Goal: Contribute content

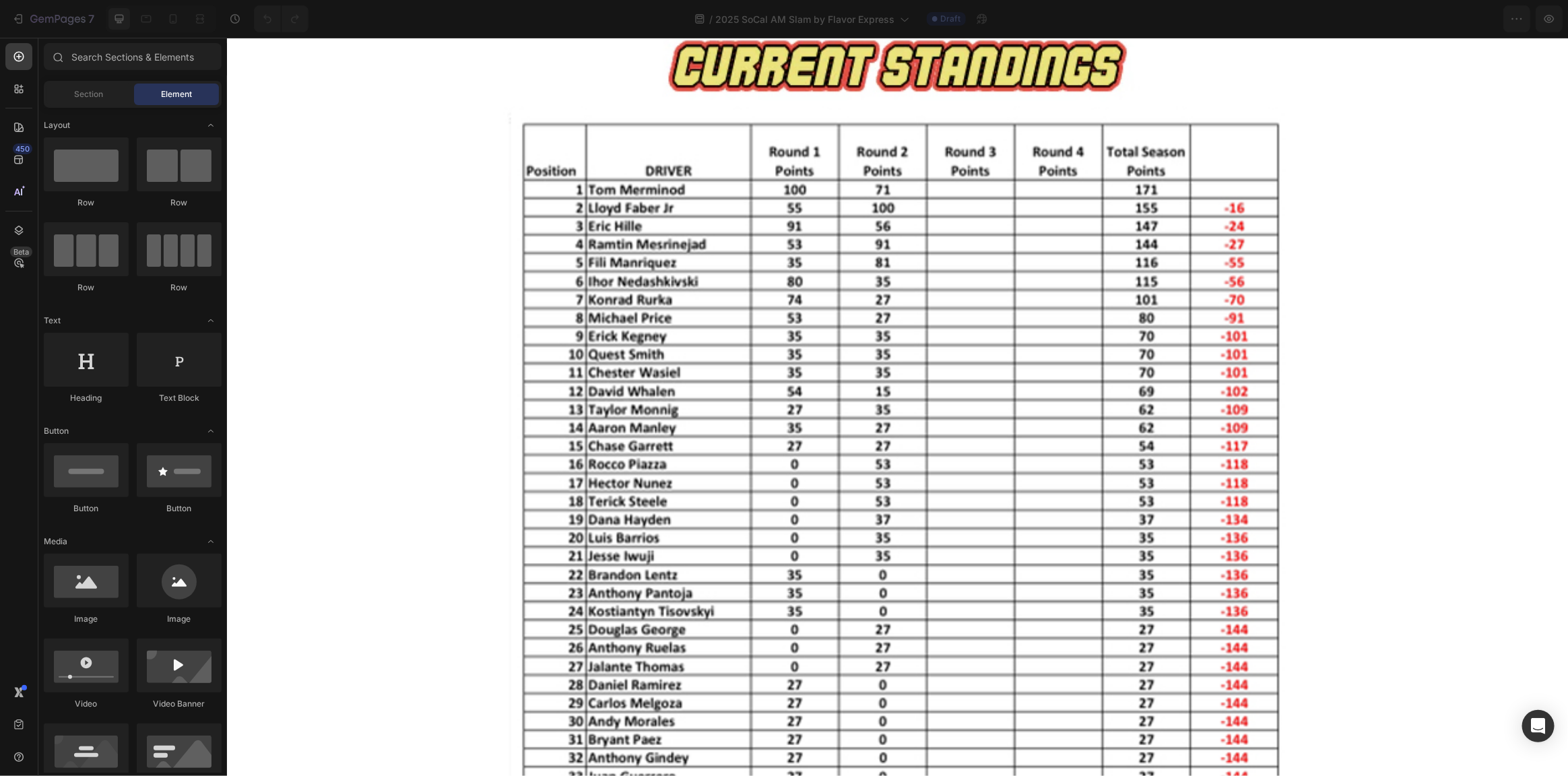
scroll to position [5570, 0]
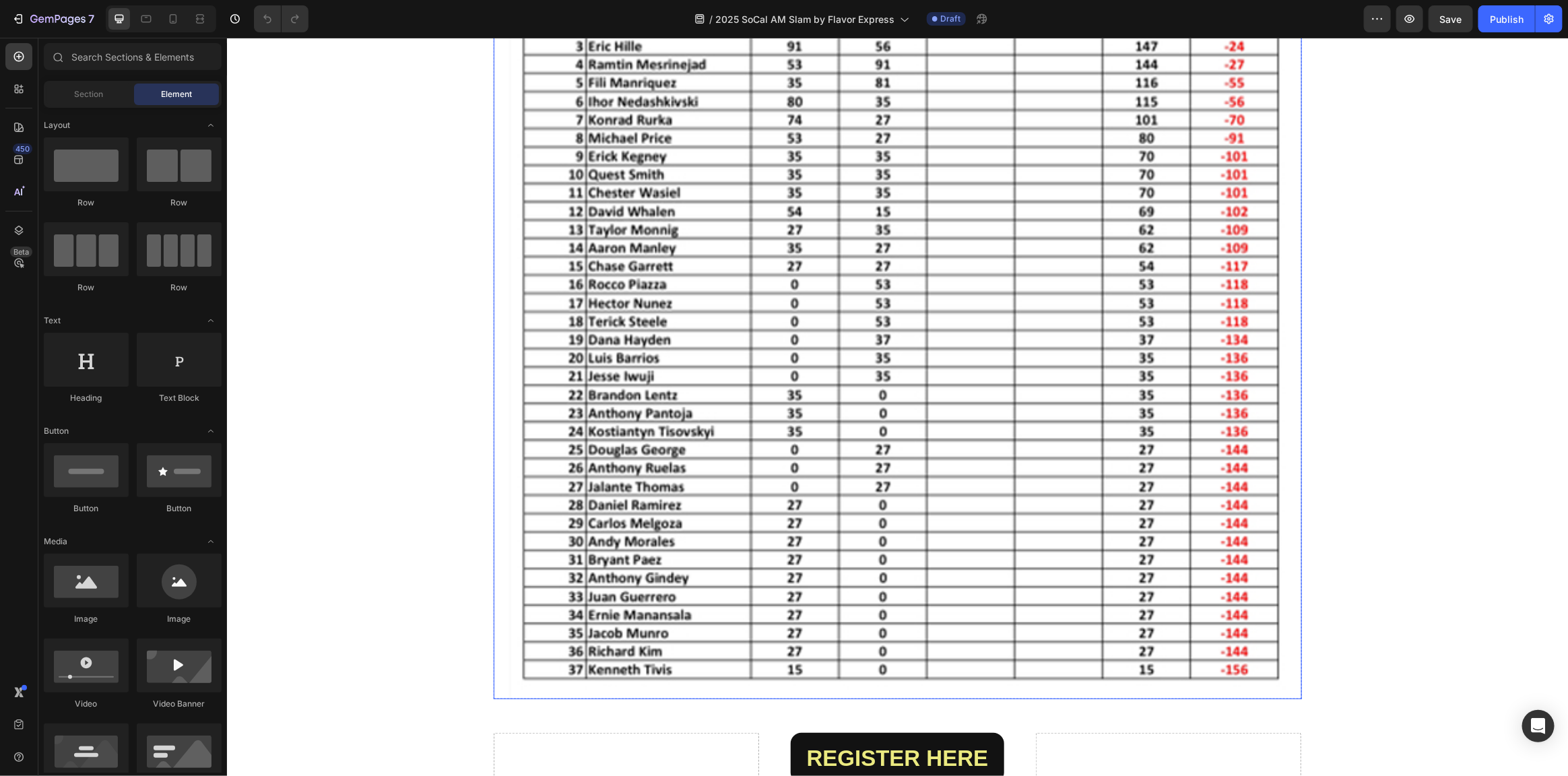
click at [916, 403] on img at bounding box center [896, 266] width 808 height 862
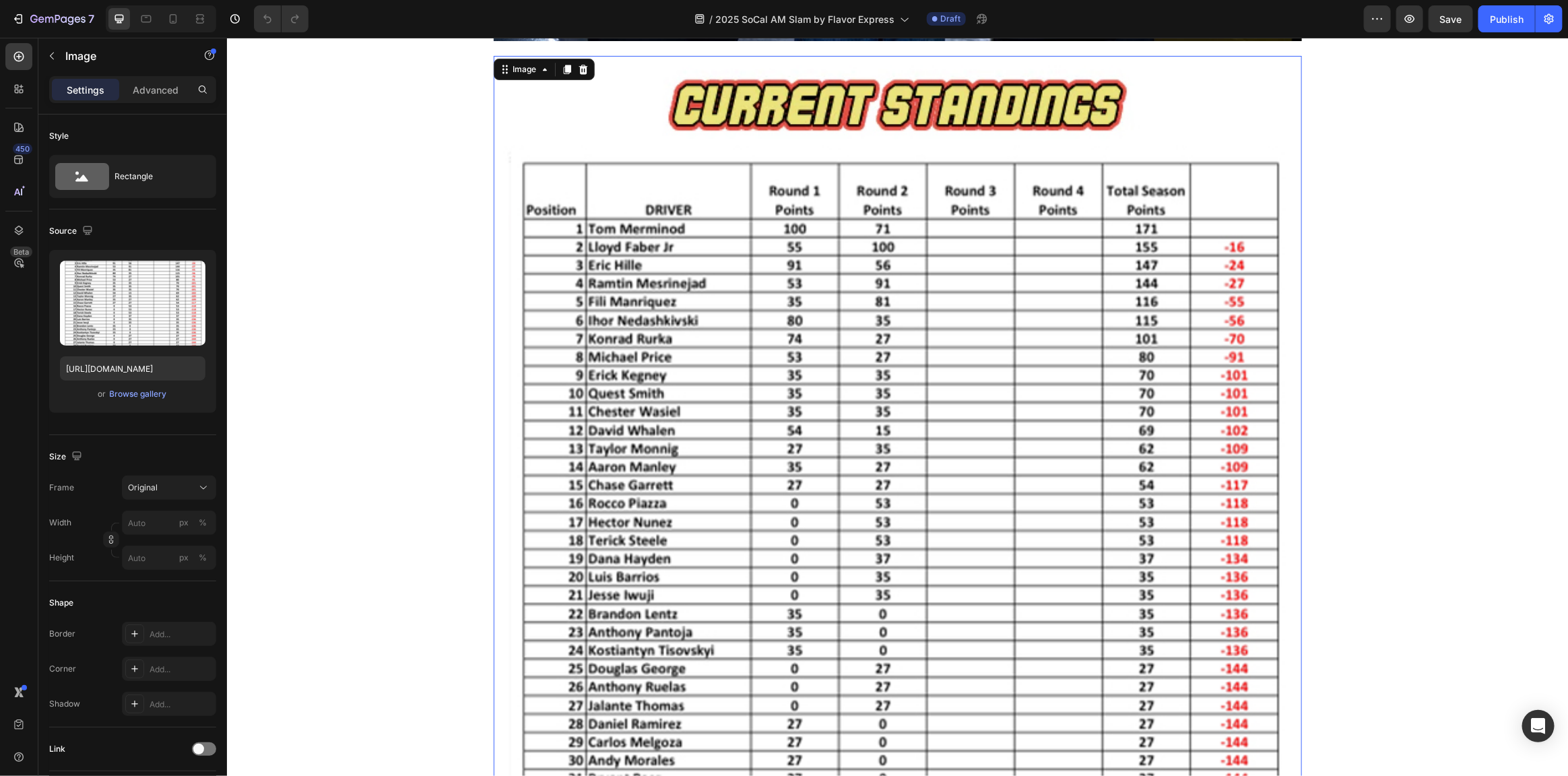
scroll to position [5300, 0]
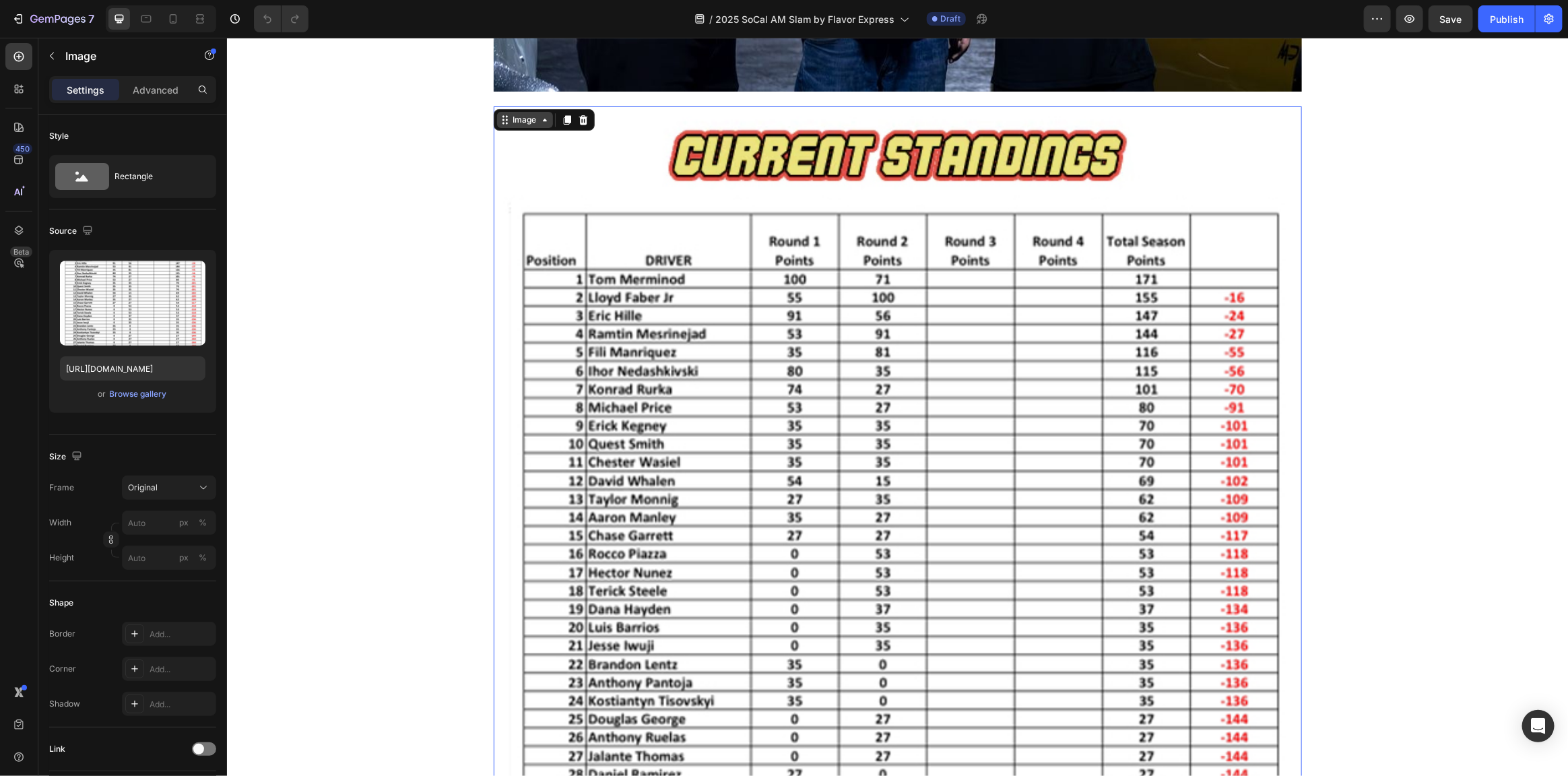
click at [499, 122] on icon at bounding box center [504, 119] width 11 height 11
click at [166, 360] on input "https://cdn.shopify.com/s/files/1/0578/1323/7835/files/gempages_522605339355382…" at bounding box center [132, 368] width 146 height 24
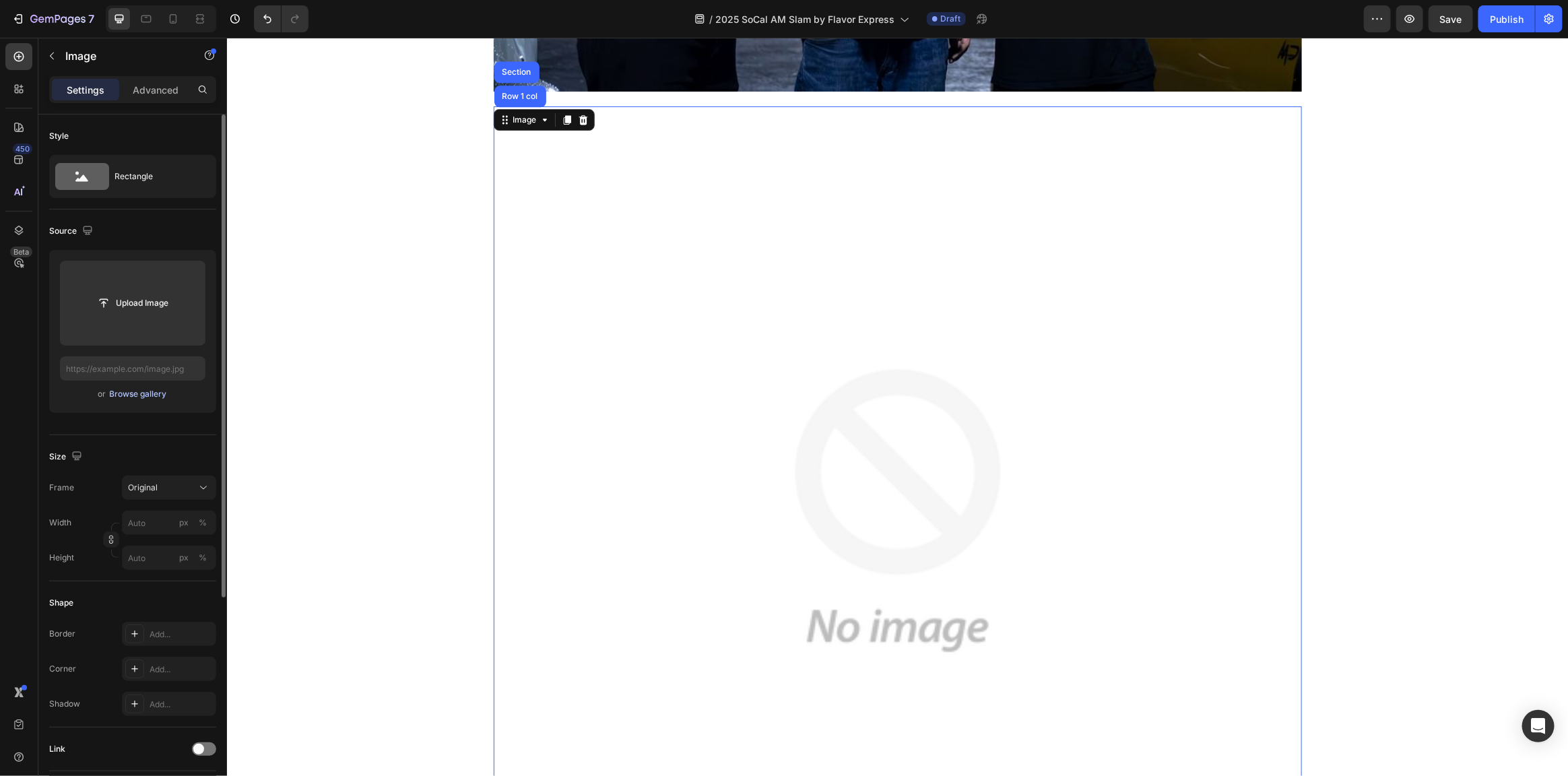
click at [146, 394] on div "Browse gallery" at bounding box center [138, 394] width 57 height 12
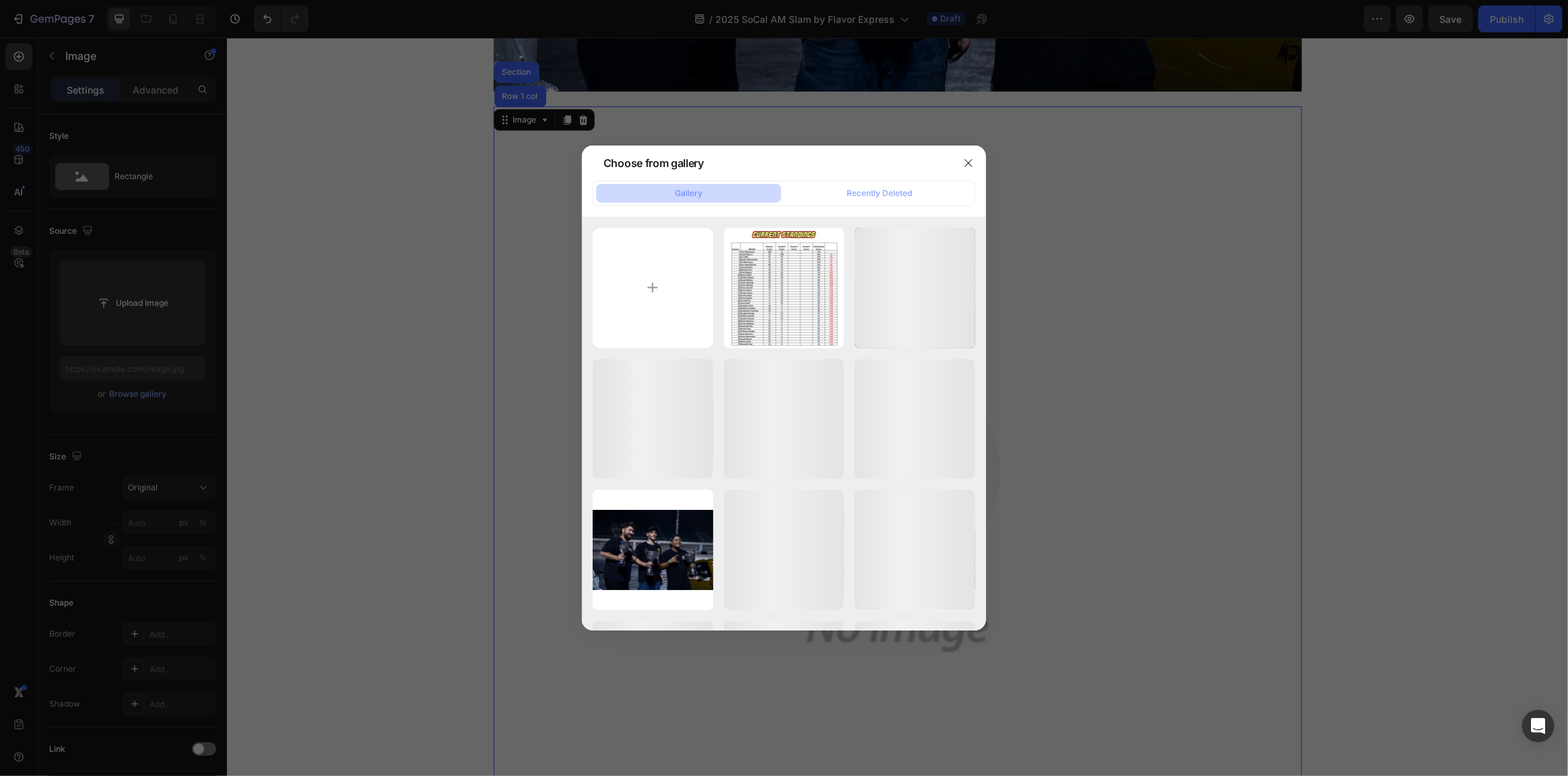
click at [191, 249] on div at bounding box center [784, 388] width 1568 height 776
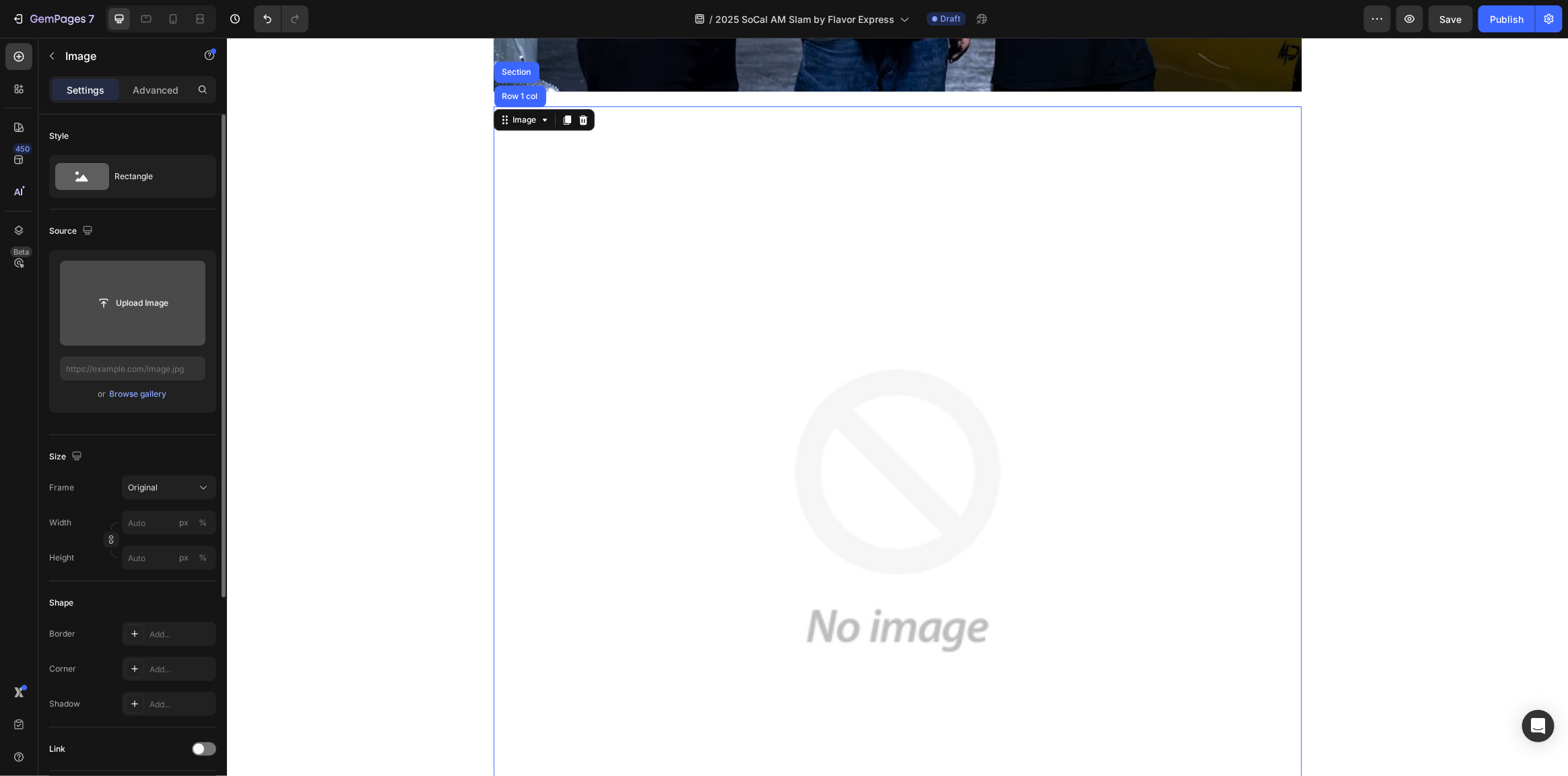
click at [165, 302] on input "file" at bounding box center [133, 303] width 93 height 23
type input "https://cdn.shopify.com/s/files/1/0578/1323/7835/files/gempages_522605339355382…"
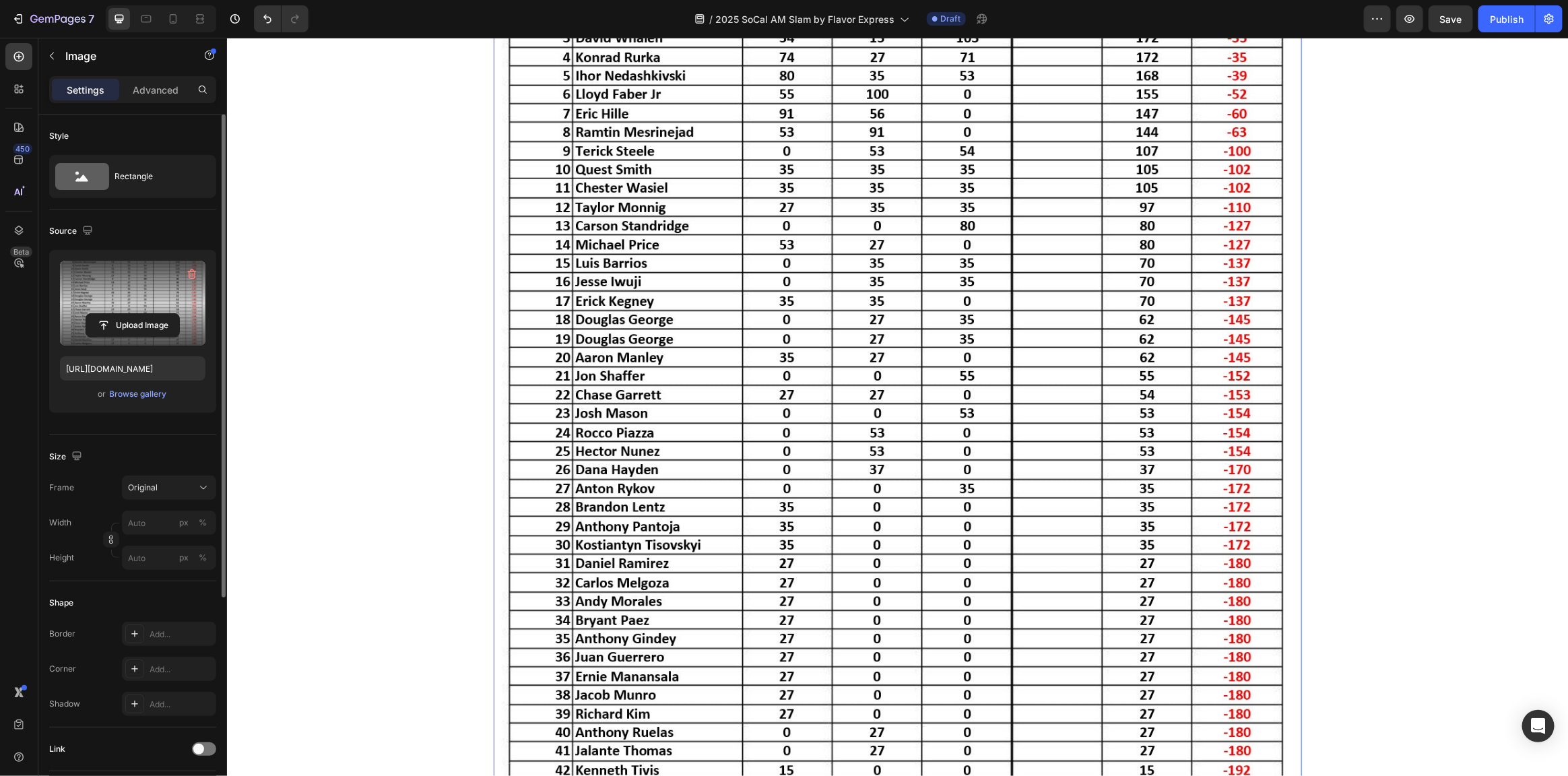
scroll to position [5750, 0]
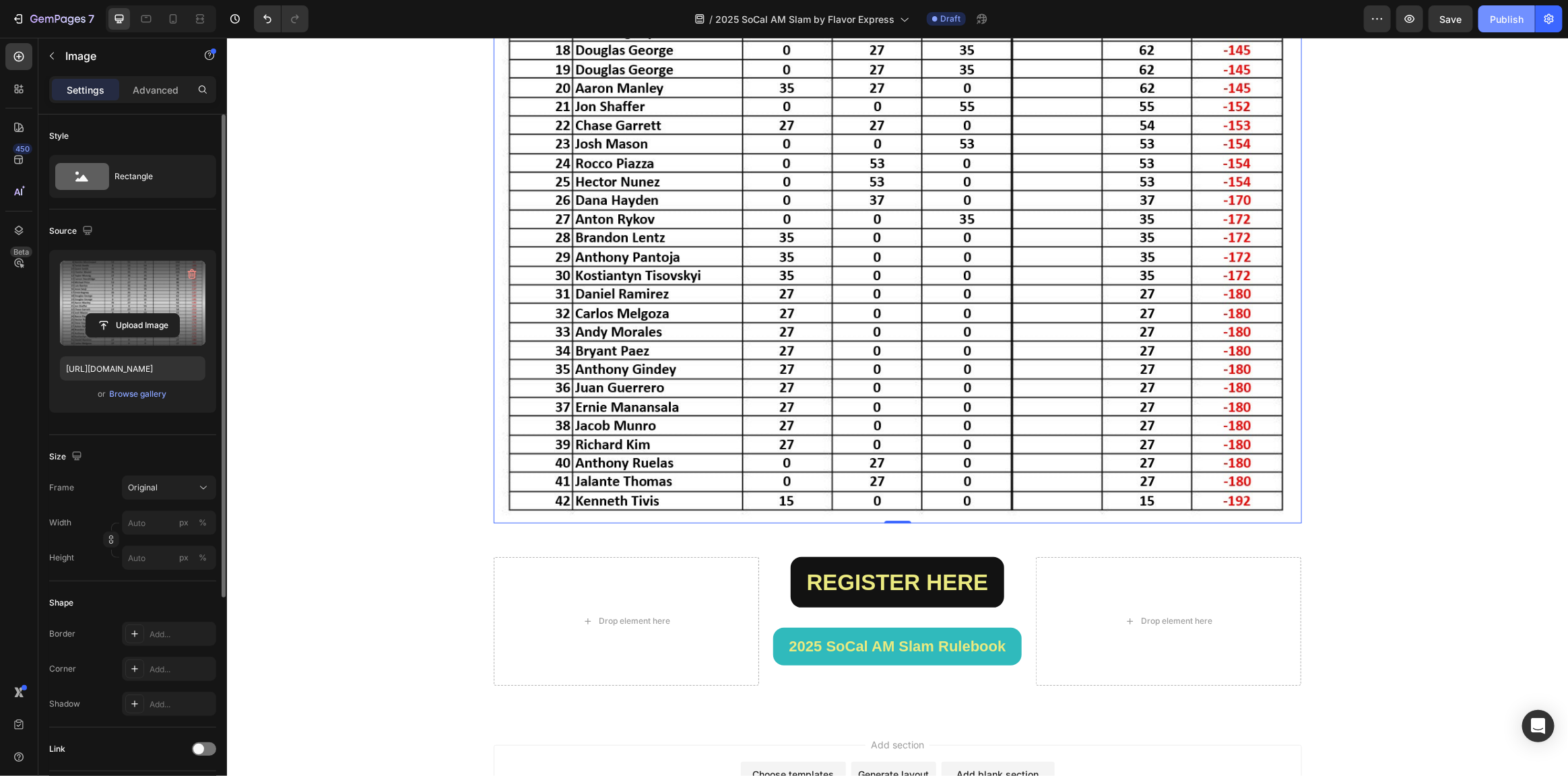
click at [1503, 25] on div "Publish" at bounding box center [1506, 19] width 33 height 14
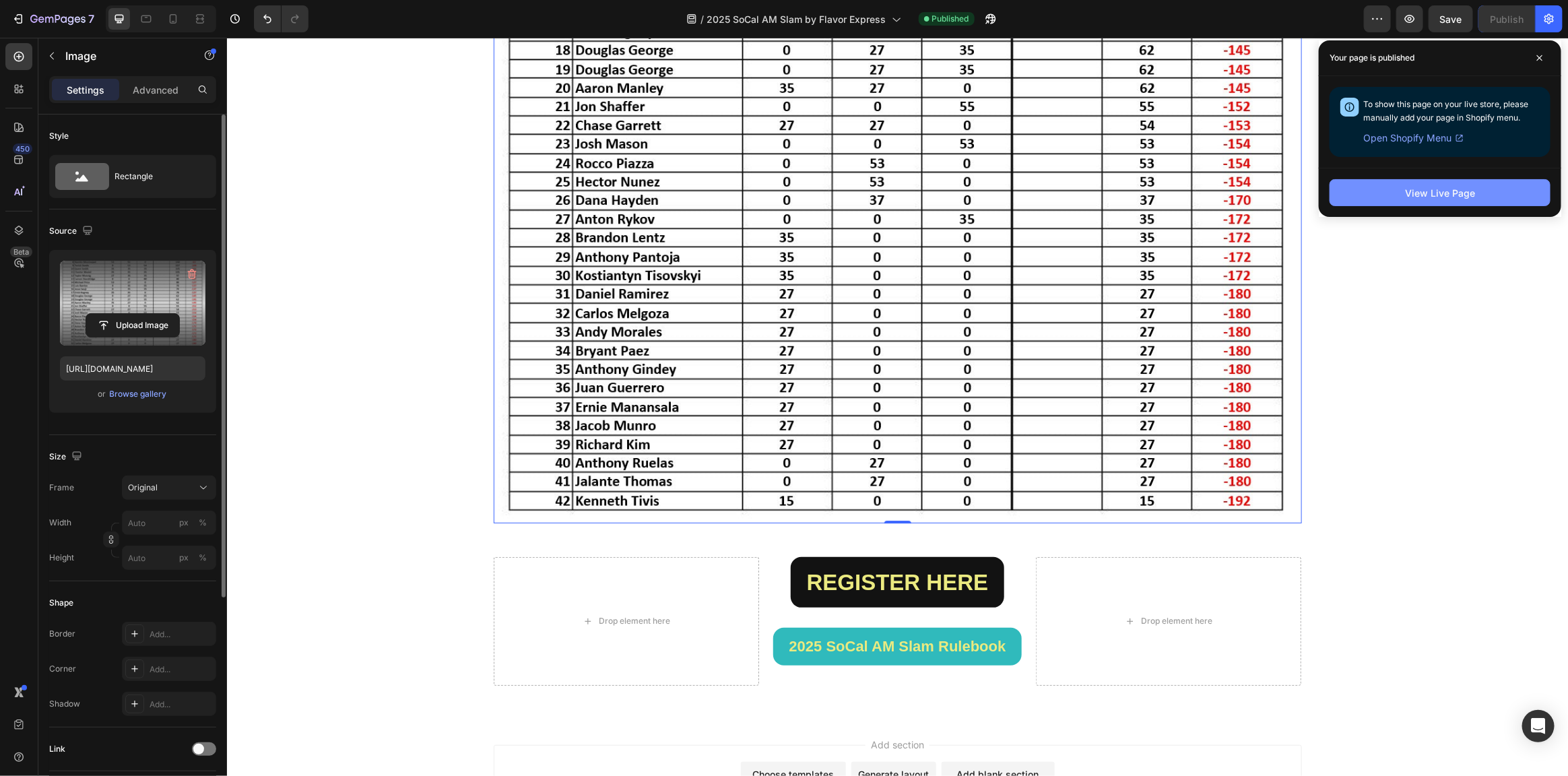
click at [1392, 198] on button "View Live Page" at bounding box center [1440, 192] width 221 height 27
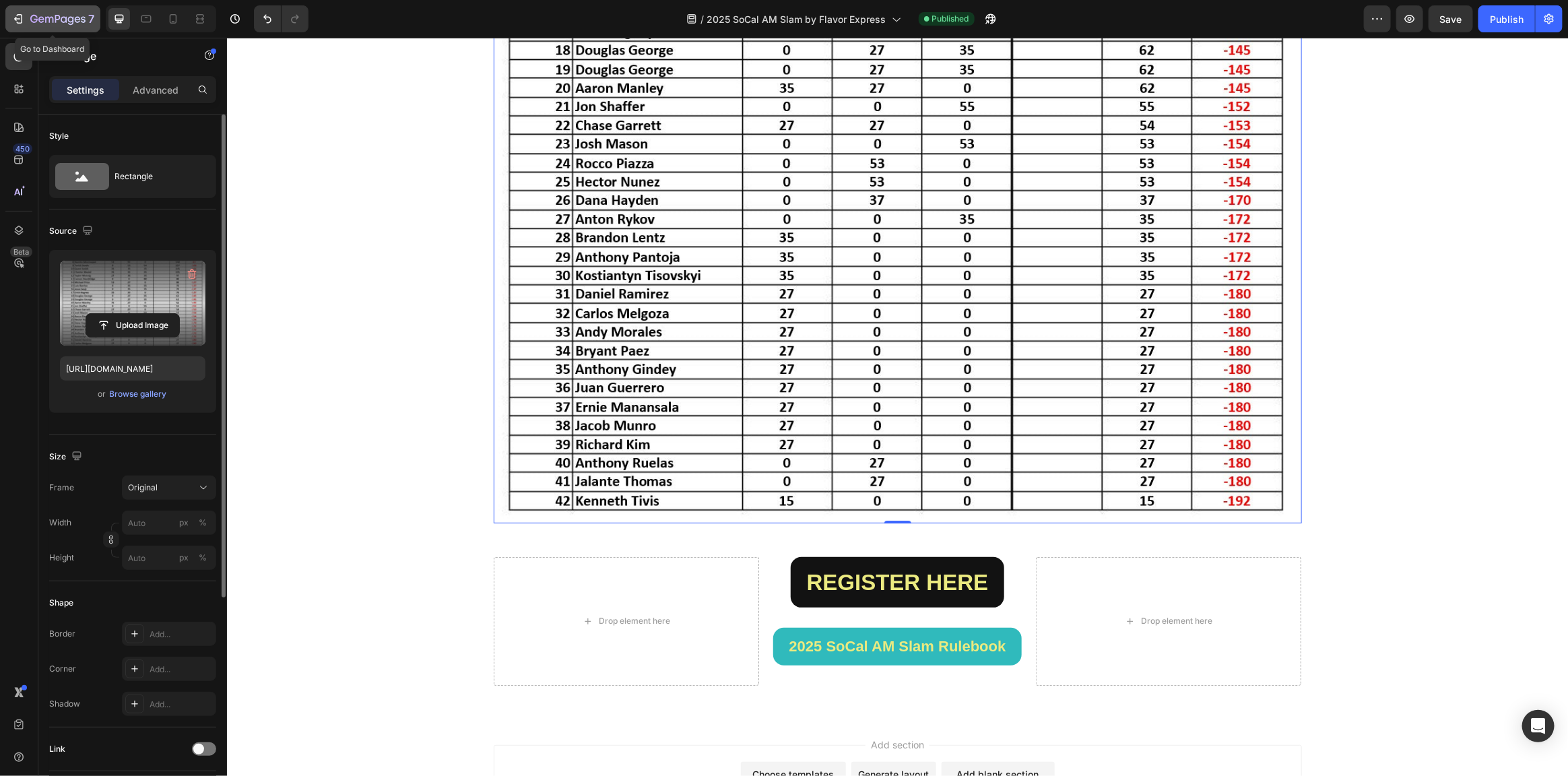
click at [24, 16] on div "7" at bounding box center [53, 18] width 83 height 16
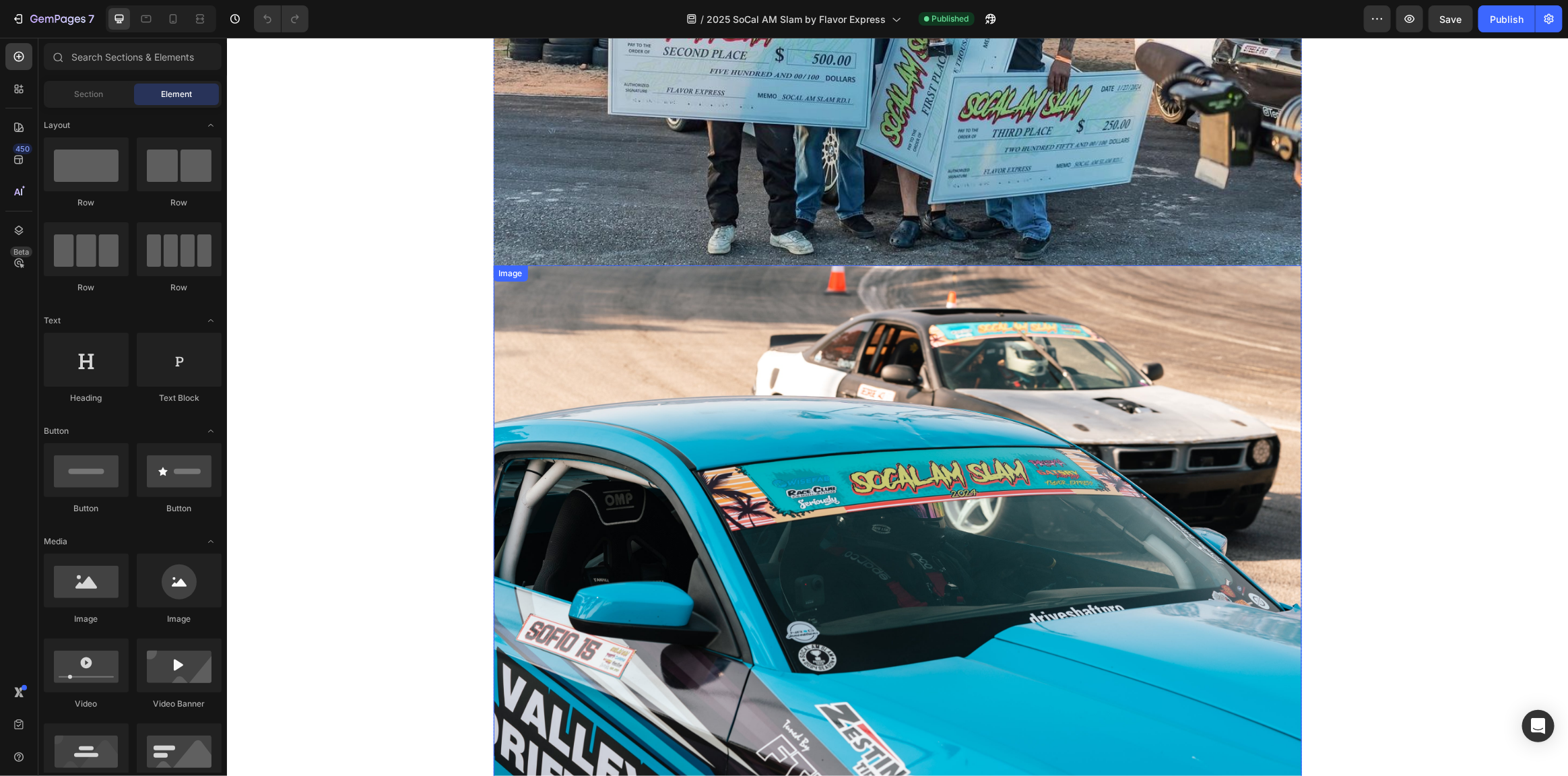
scroll to position [1347, 0]
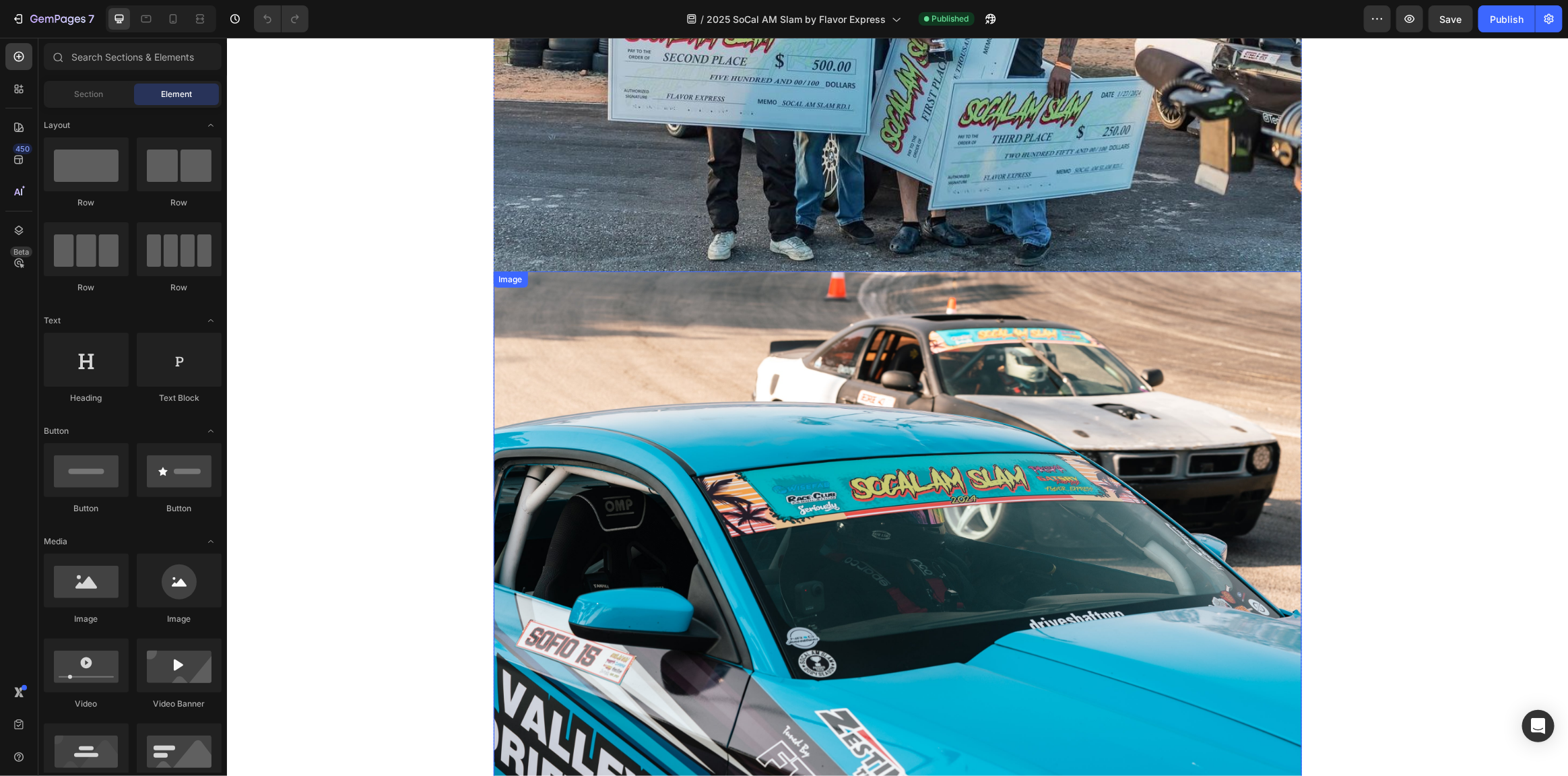
click at [885, 421] on img at bounding box center [896, 540] width 808 height 539
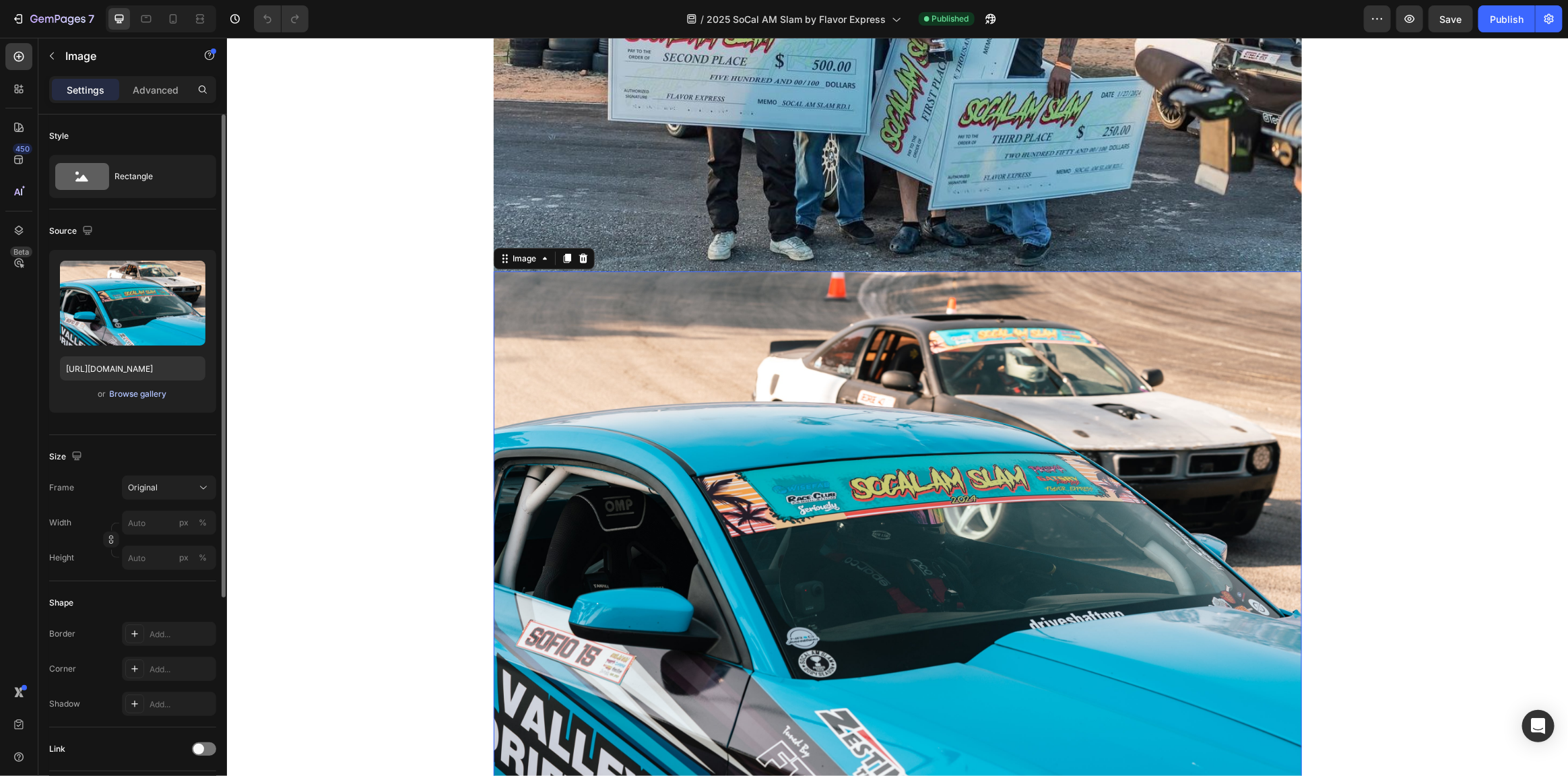
click at [155, 390] on div "Browse gallery" at bounding box center [138, 394] width 57 height 12
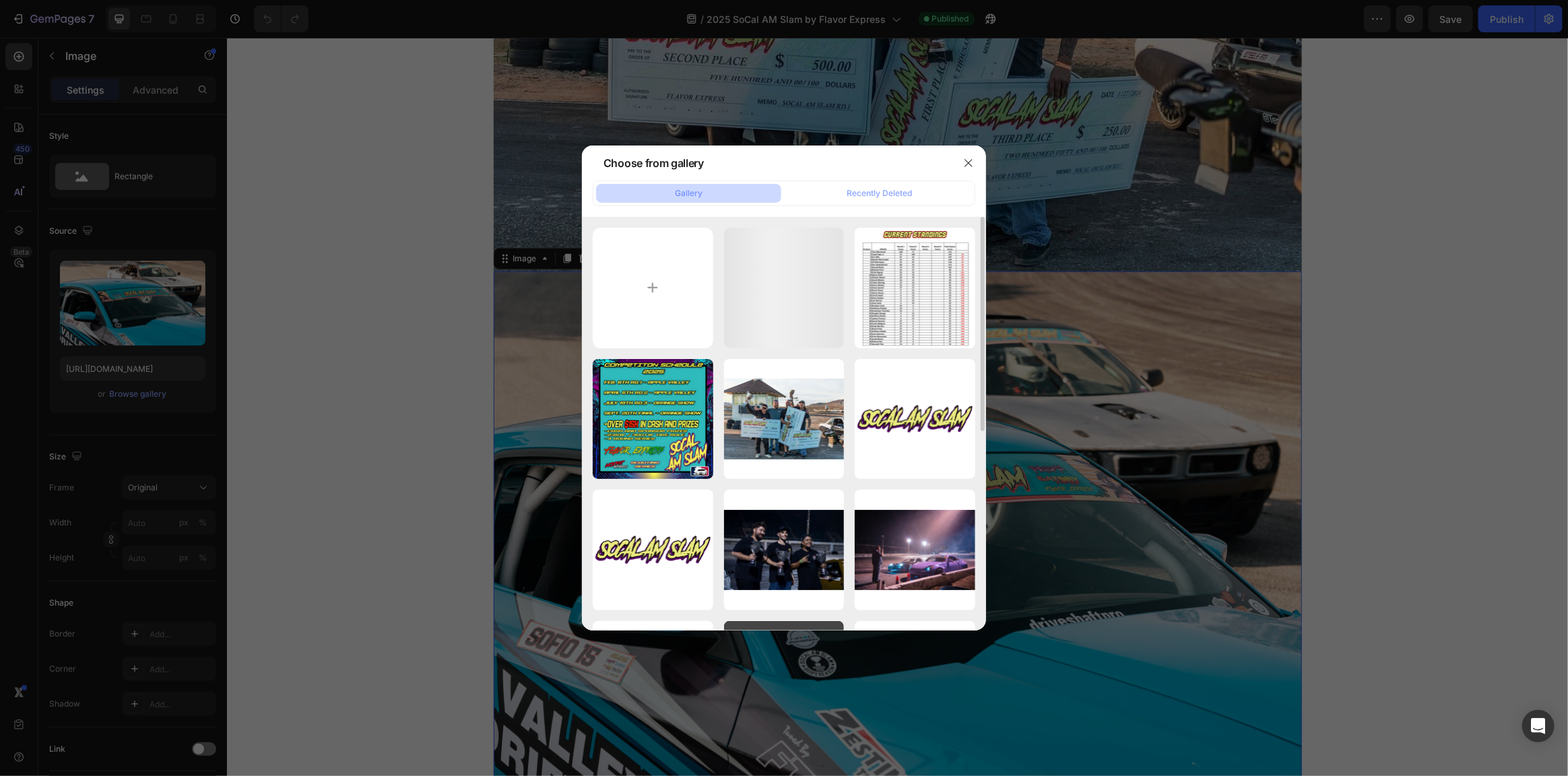
scroll to position [359, 0]
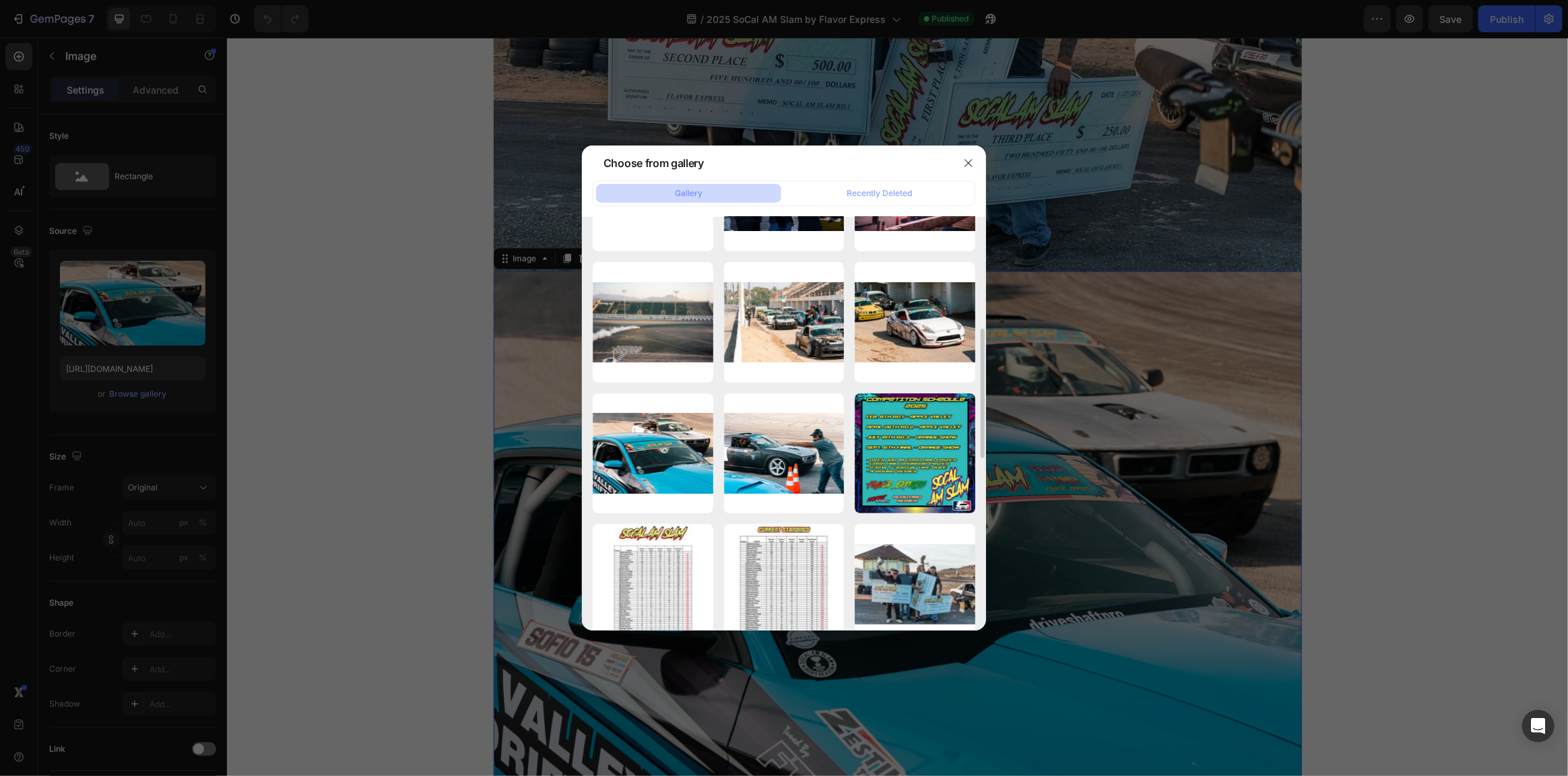
click at [1392, 415] on div at bounding box center [784, 388] width 1568 height 776
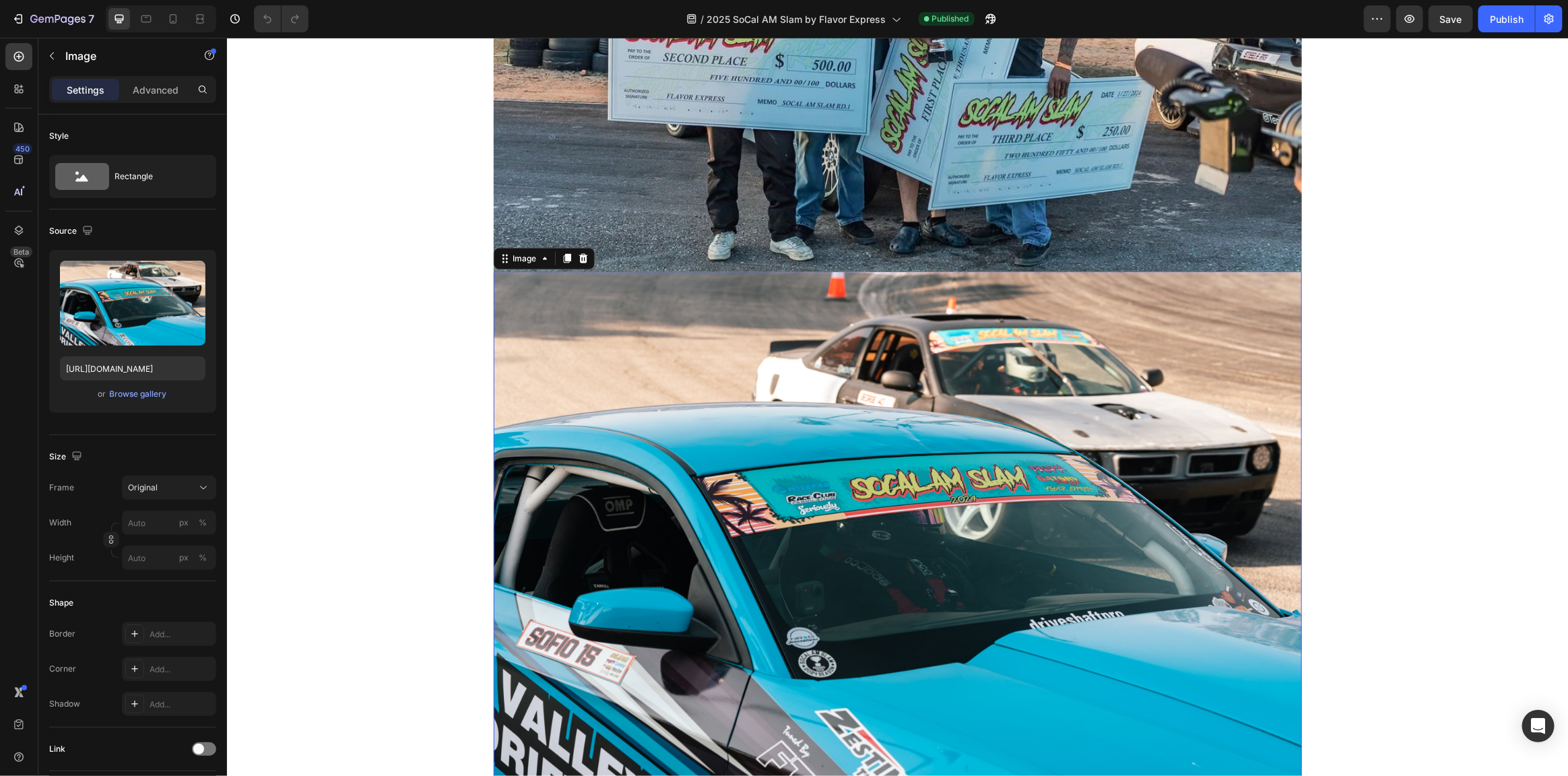
click at [1132, 411] on img at bounding box center [896, 540] width 808 height 539
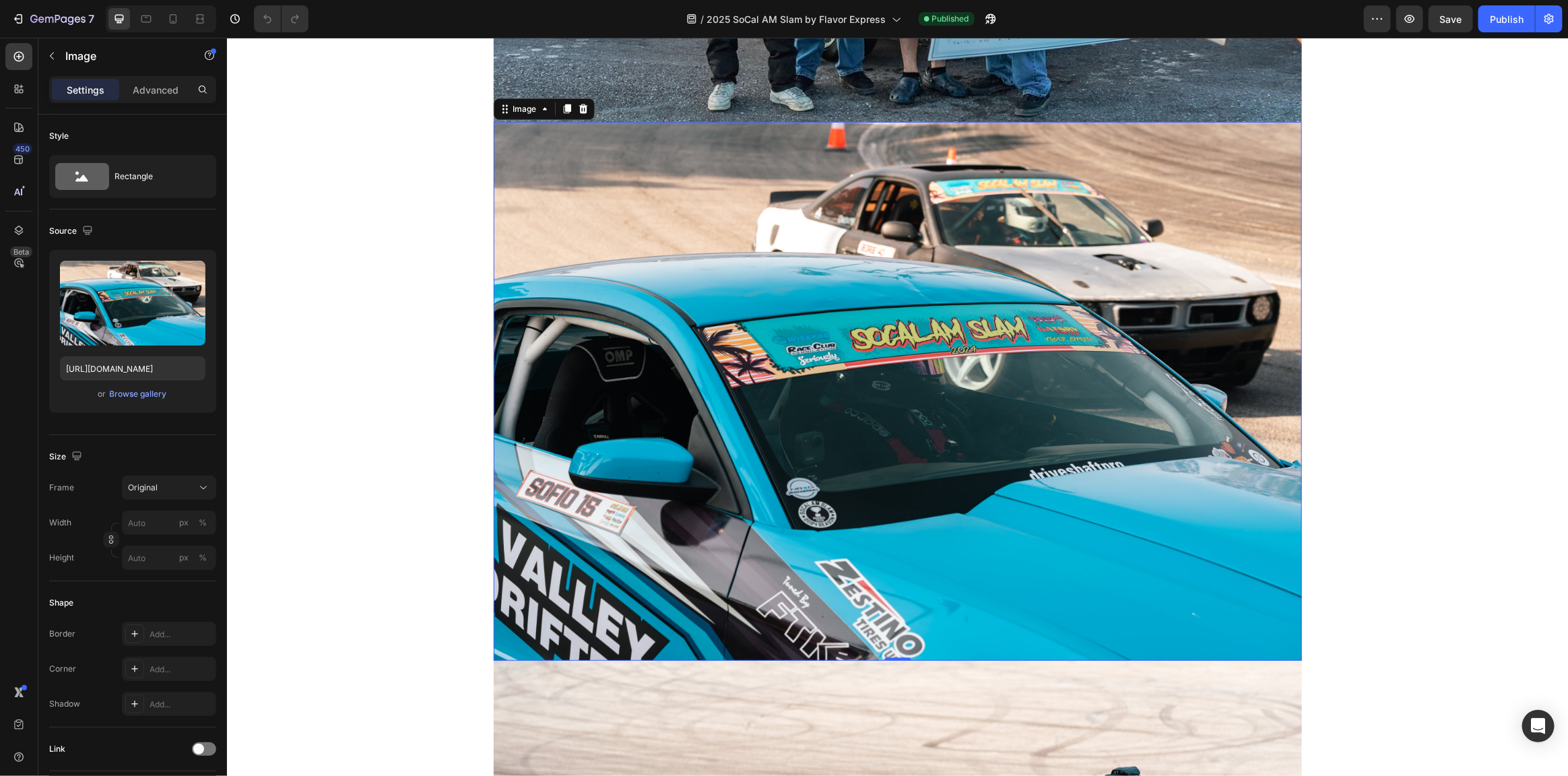
scroll to position [1437, 0]
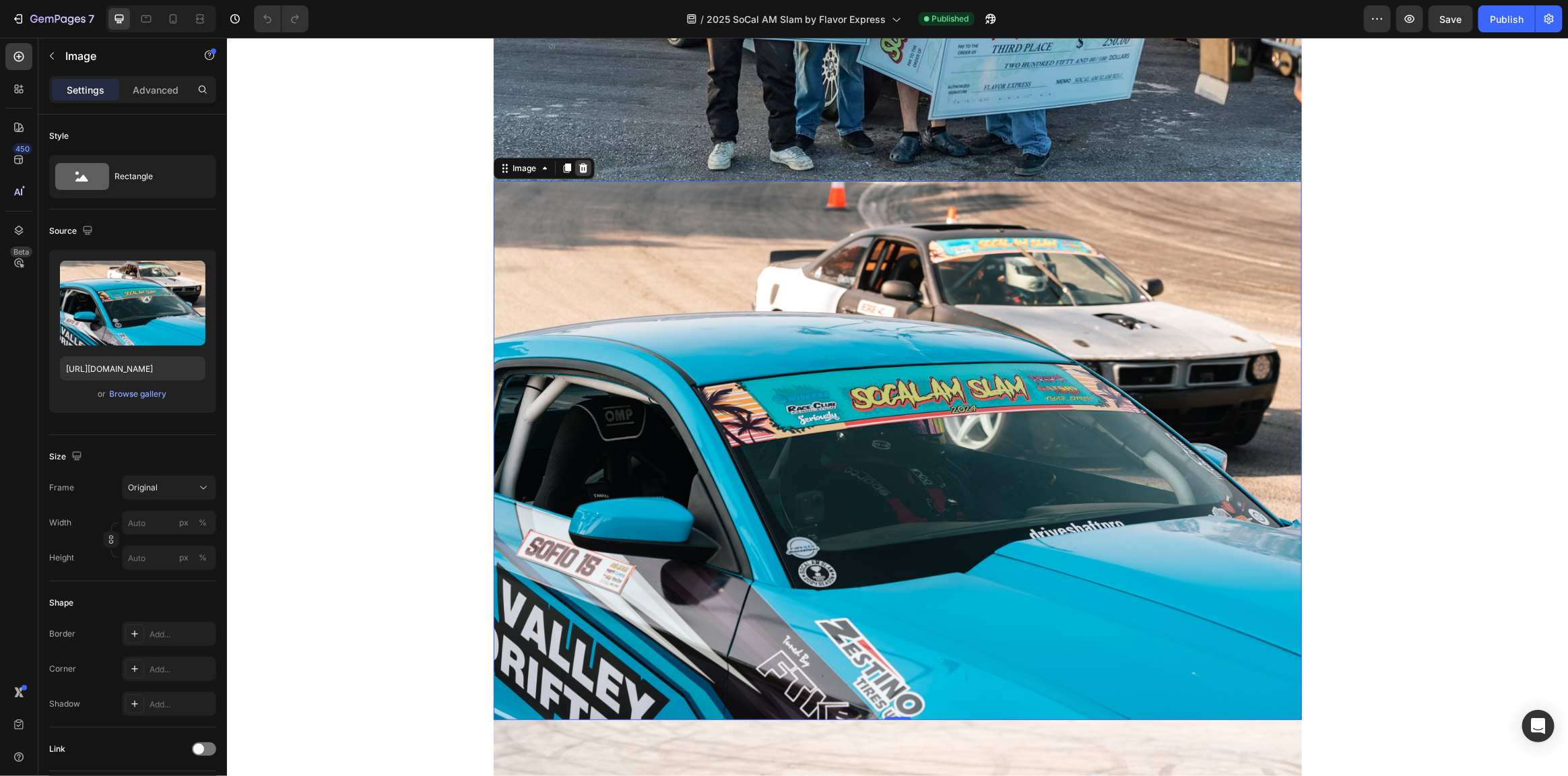
click at [578, 164] on icon at bounding box center [582, 167] width 9 height 9
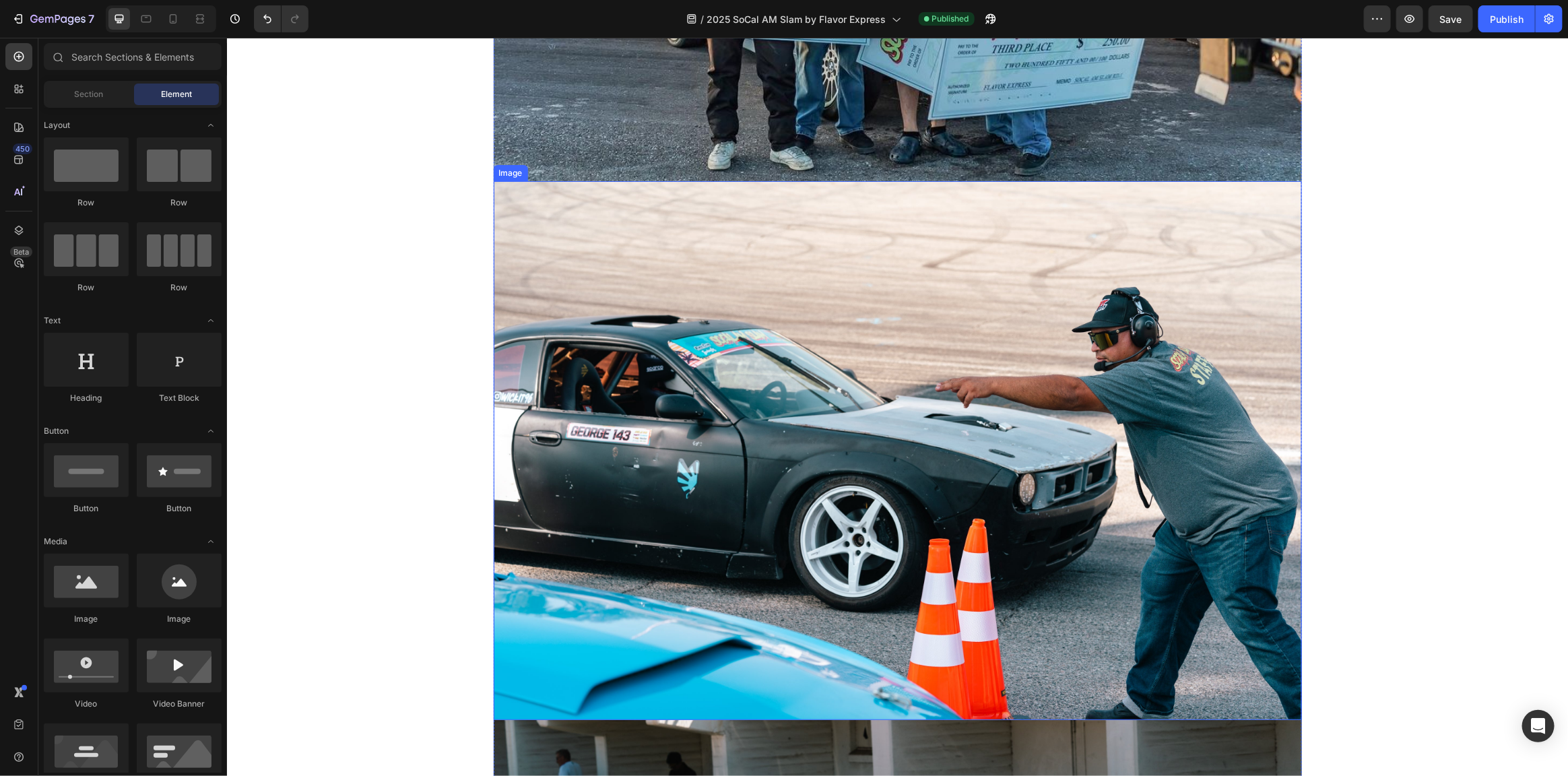
click at [671, 306] on img at bounding box center [896, 450] width 808 height 539
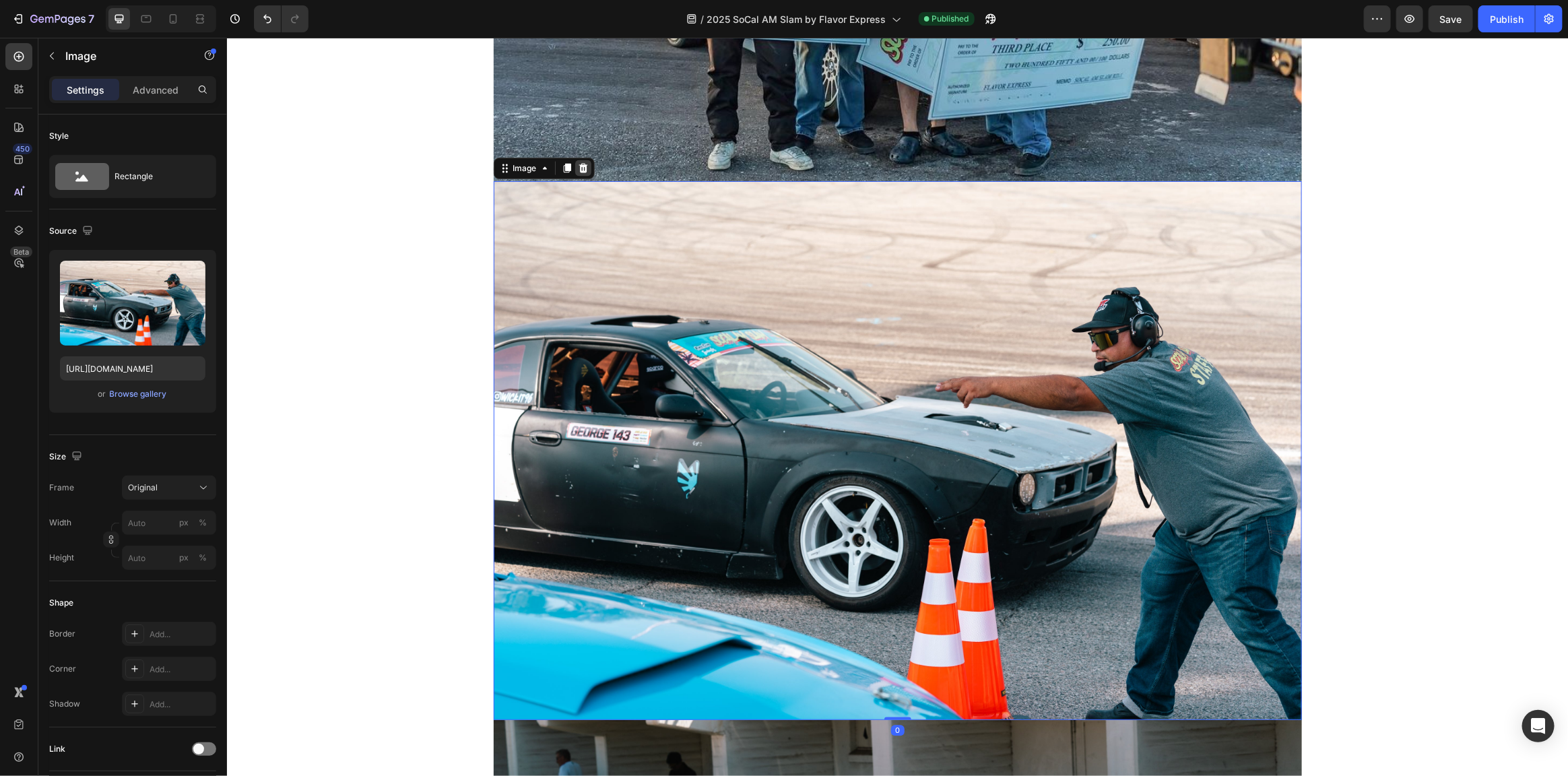
click at [578, 169] on icon at bounding box center [583, 167] width 11 height 11
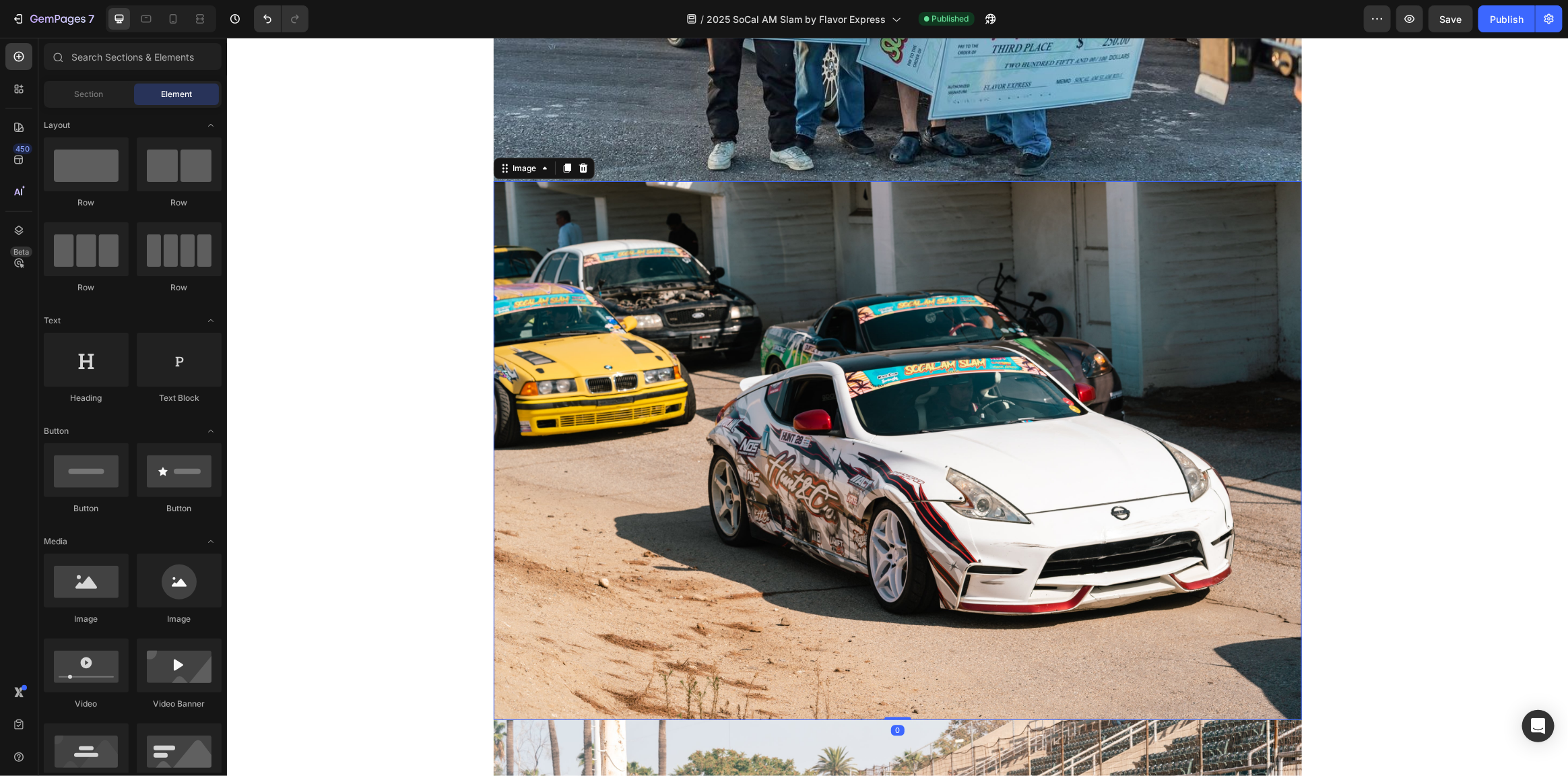
click at [650, 316] on img at bounding box center [896, 450] width 808 height 539
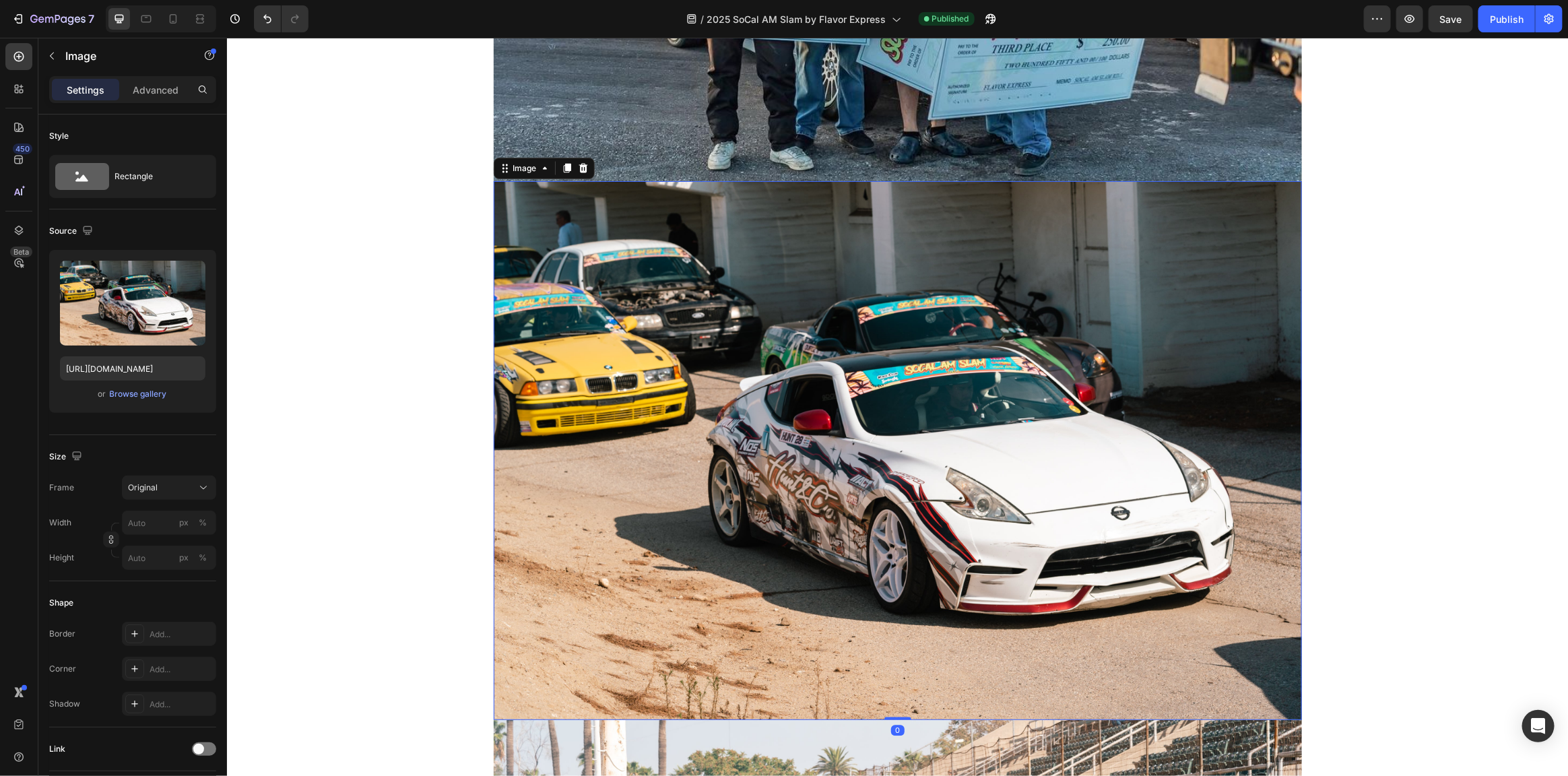
click at [578, 167] on icon at bounding box center [582, 167] width 9 height 9
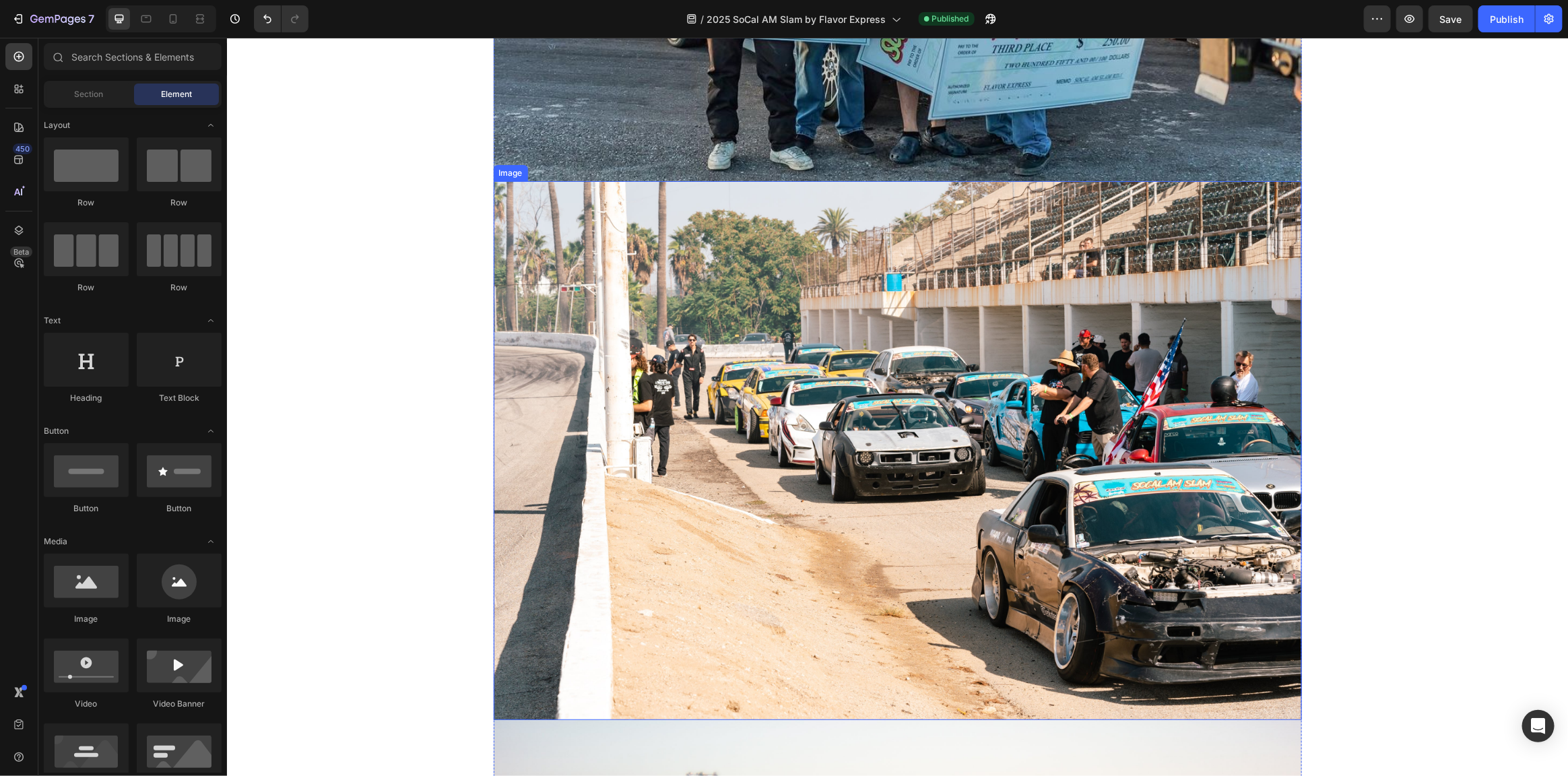
click at [657, 303] on img at bounding box center [896, 450] width 808 height 539
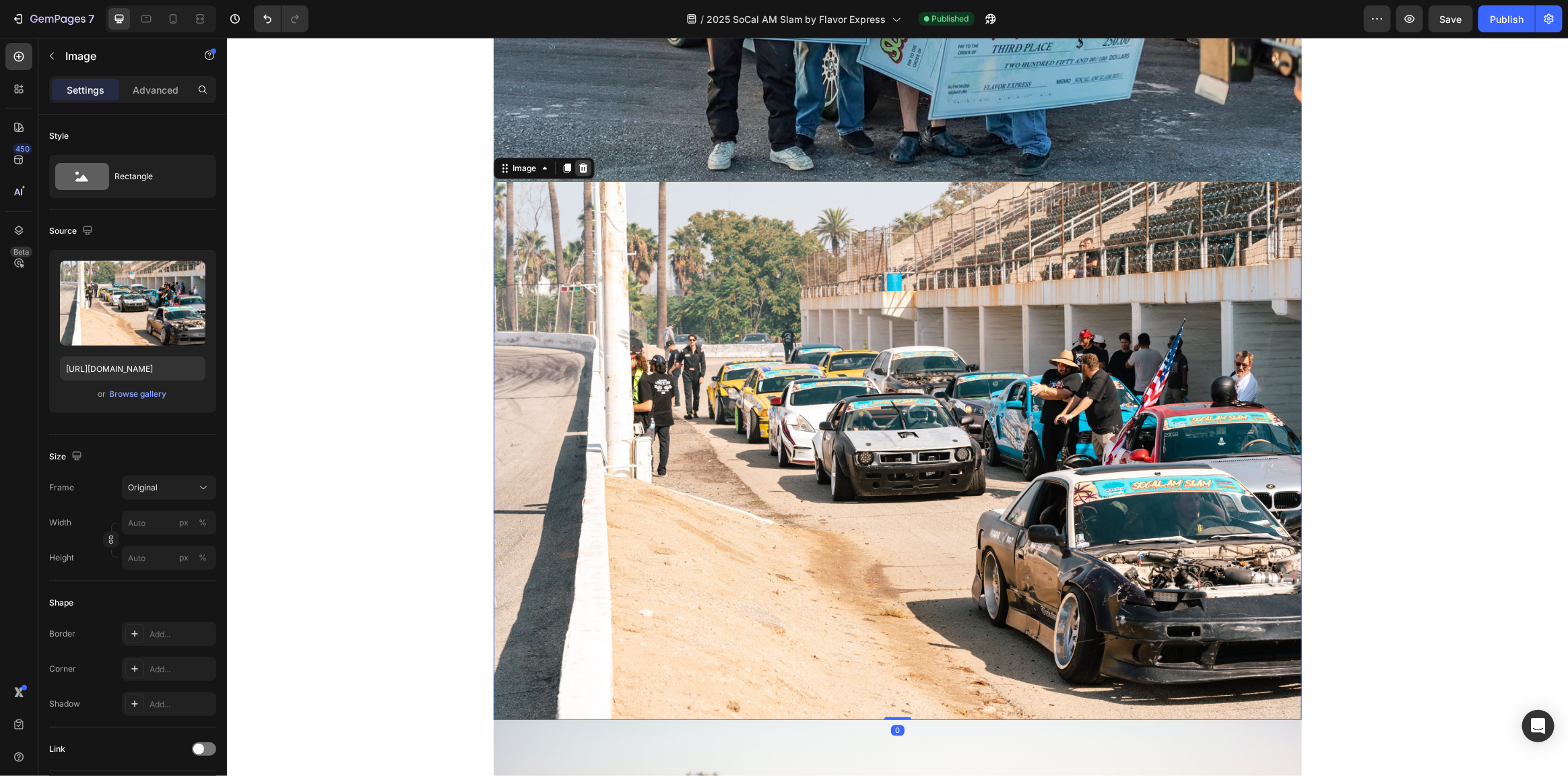
click at [580, 168] on icon at bounding box center [582, 167] width 9 height 9
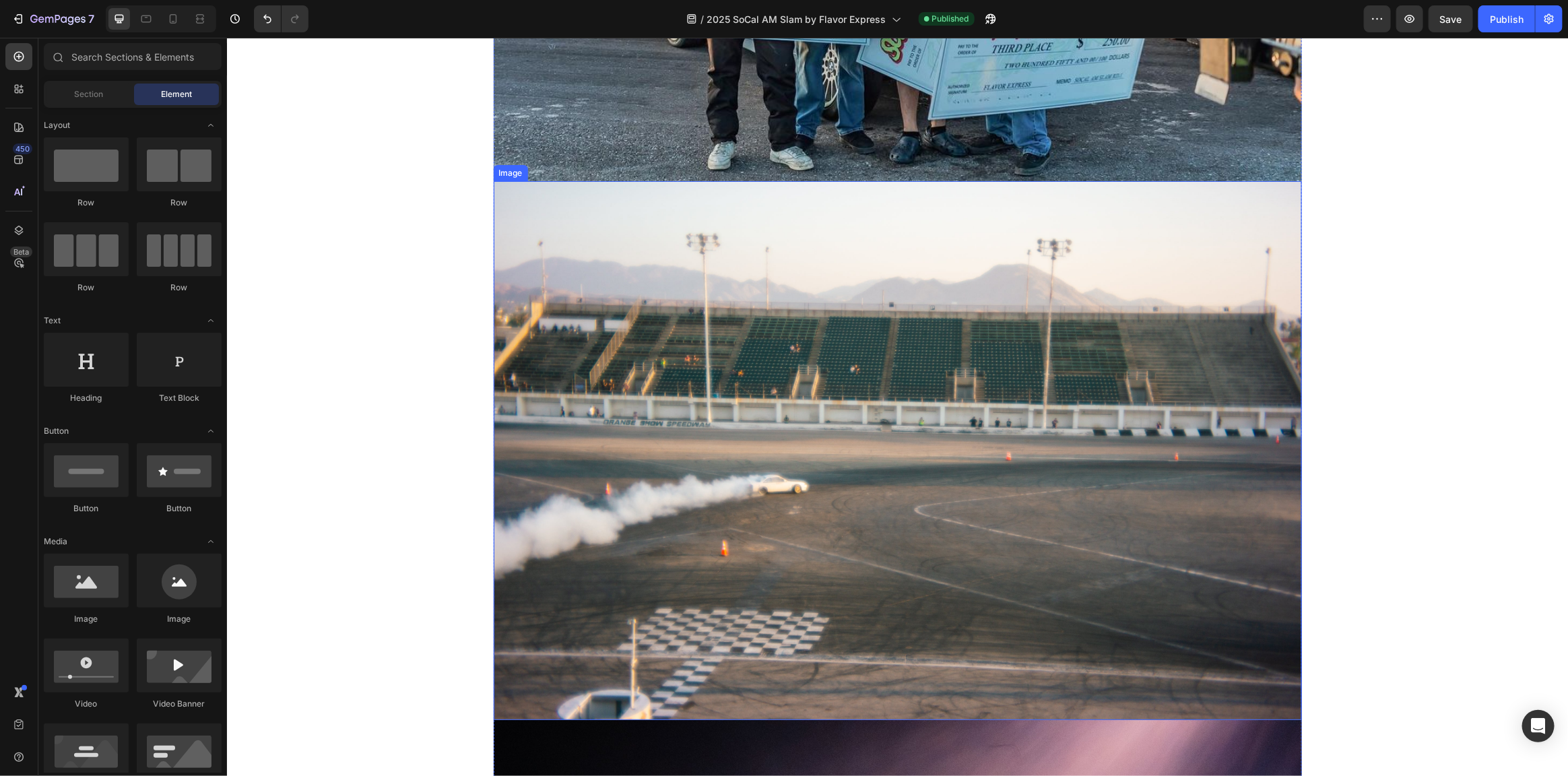
click at [653, 331] on img at bounding box center [896, 450] width 808 height 539
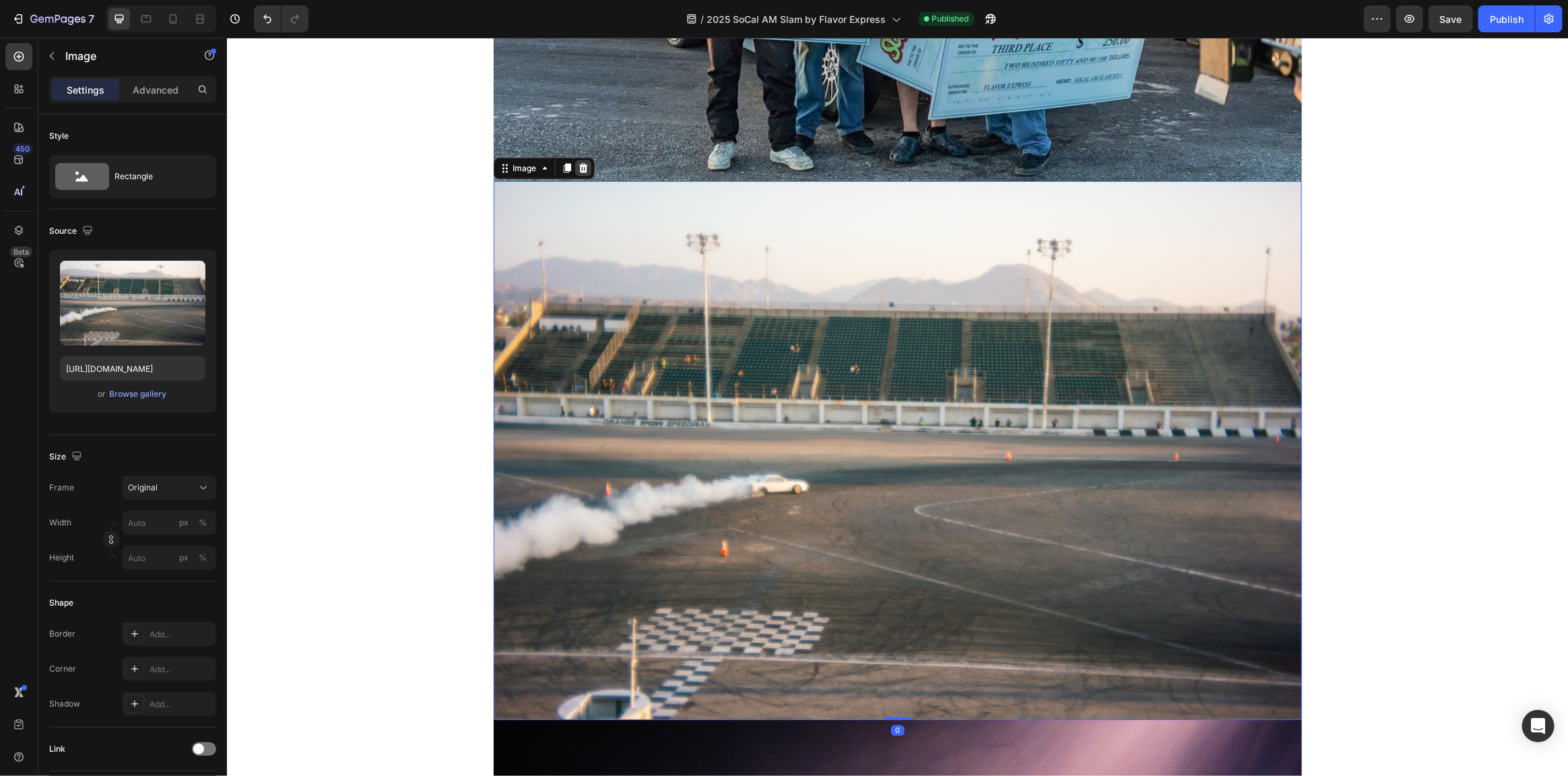
click at [579, 169] on icon at bounding box center [582, 167] width 9 height 9
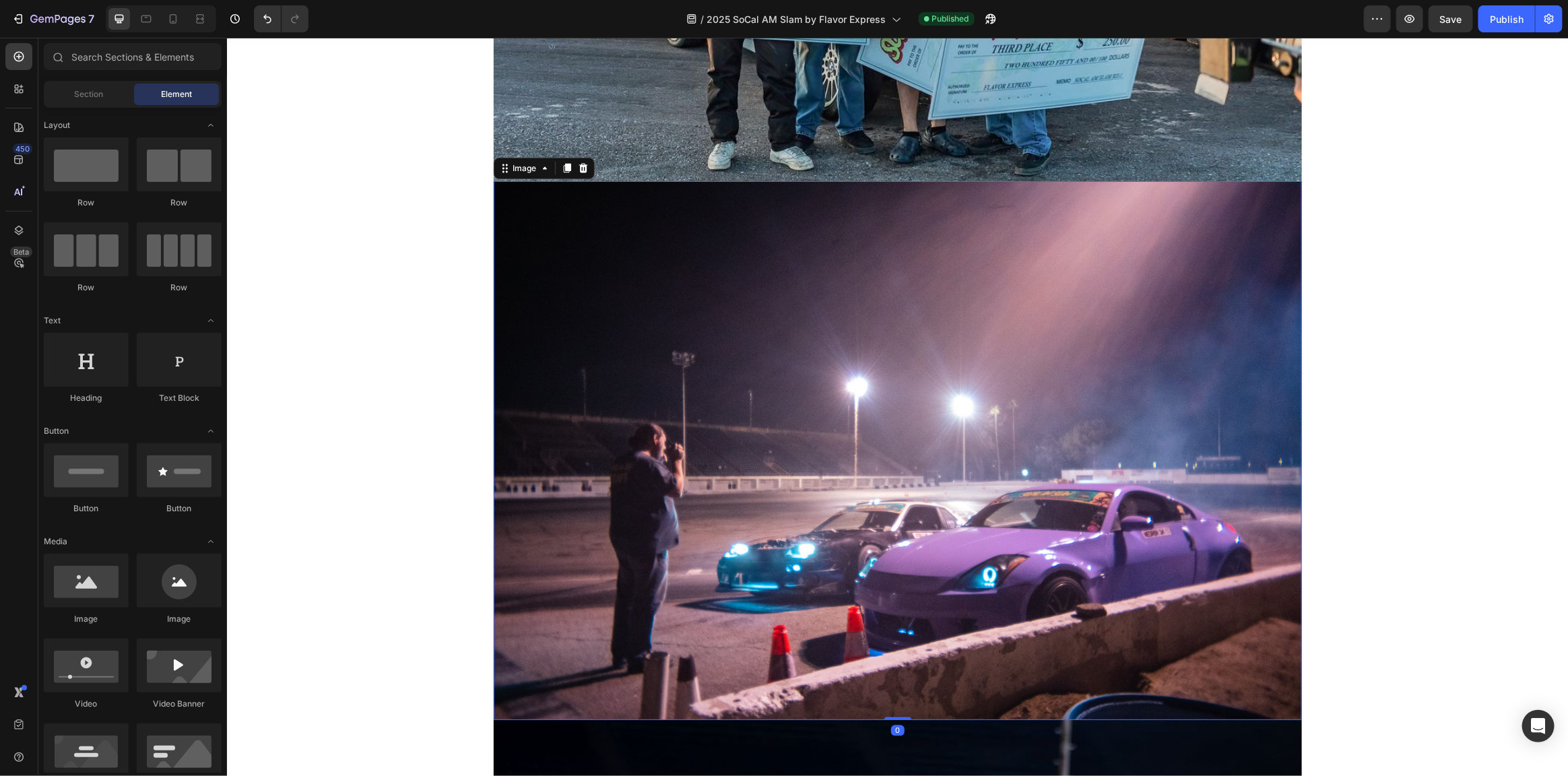
click at [639, 311] on img at bounding box center [896, 450] width 808 height 539
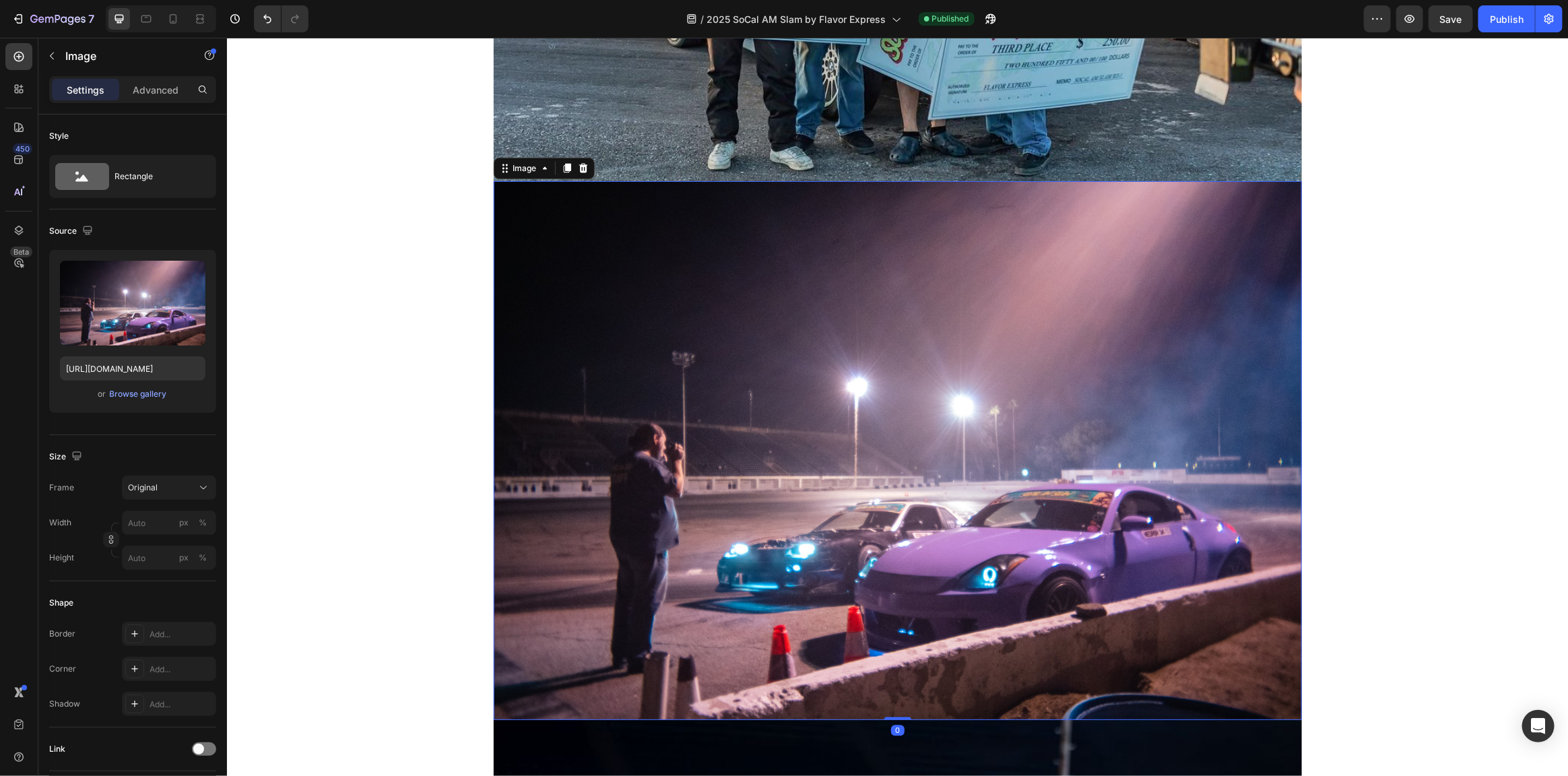
drag, startPoint x: 578, startPoint y: 163, endPoint x: 583, endPoint y: 169, distance: 7.8
click at [580, 164] on icon at bounding box center [583, 167] width 11 height 11
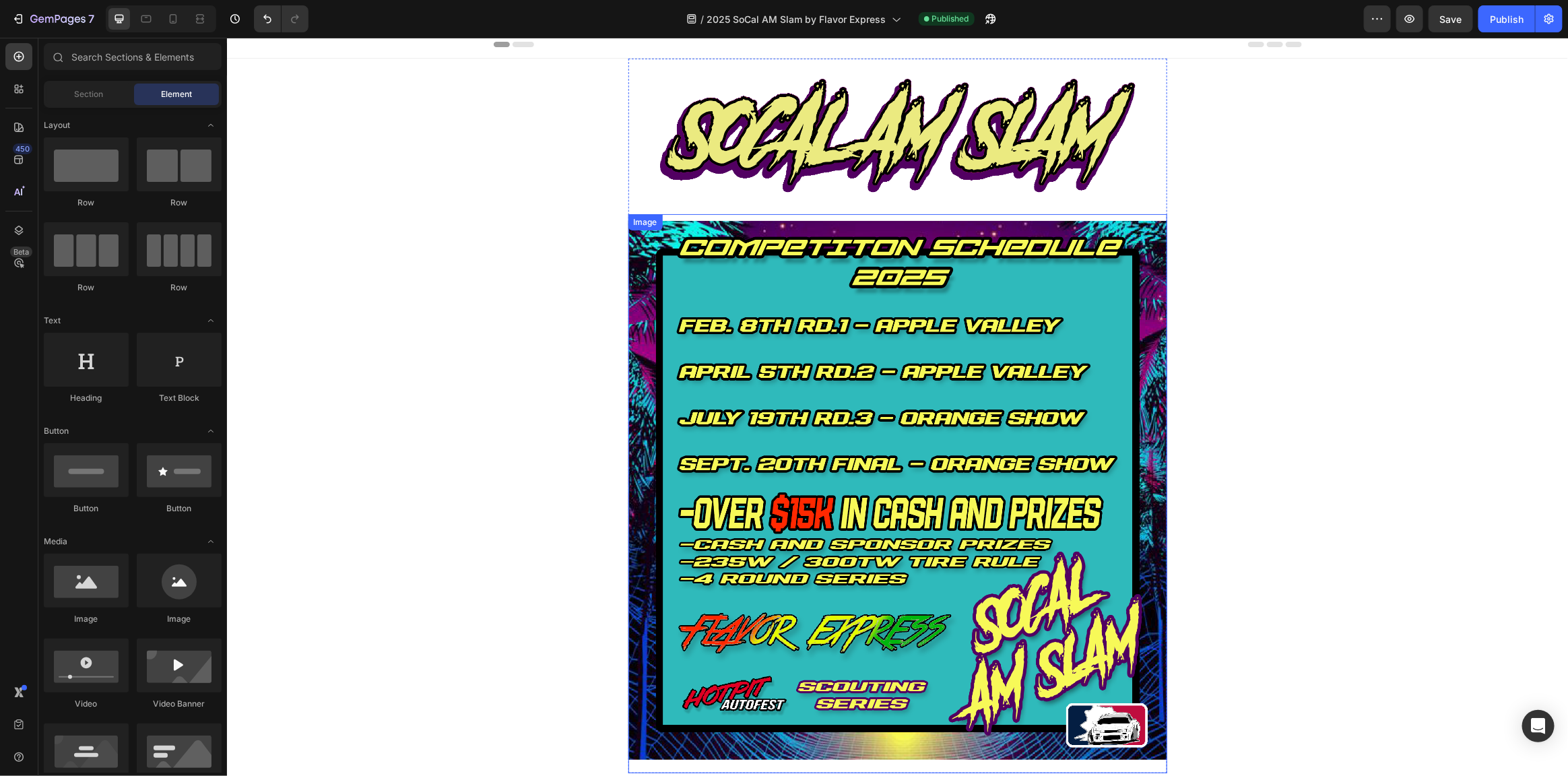
scroll to position [0, 0]
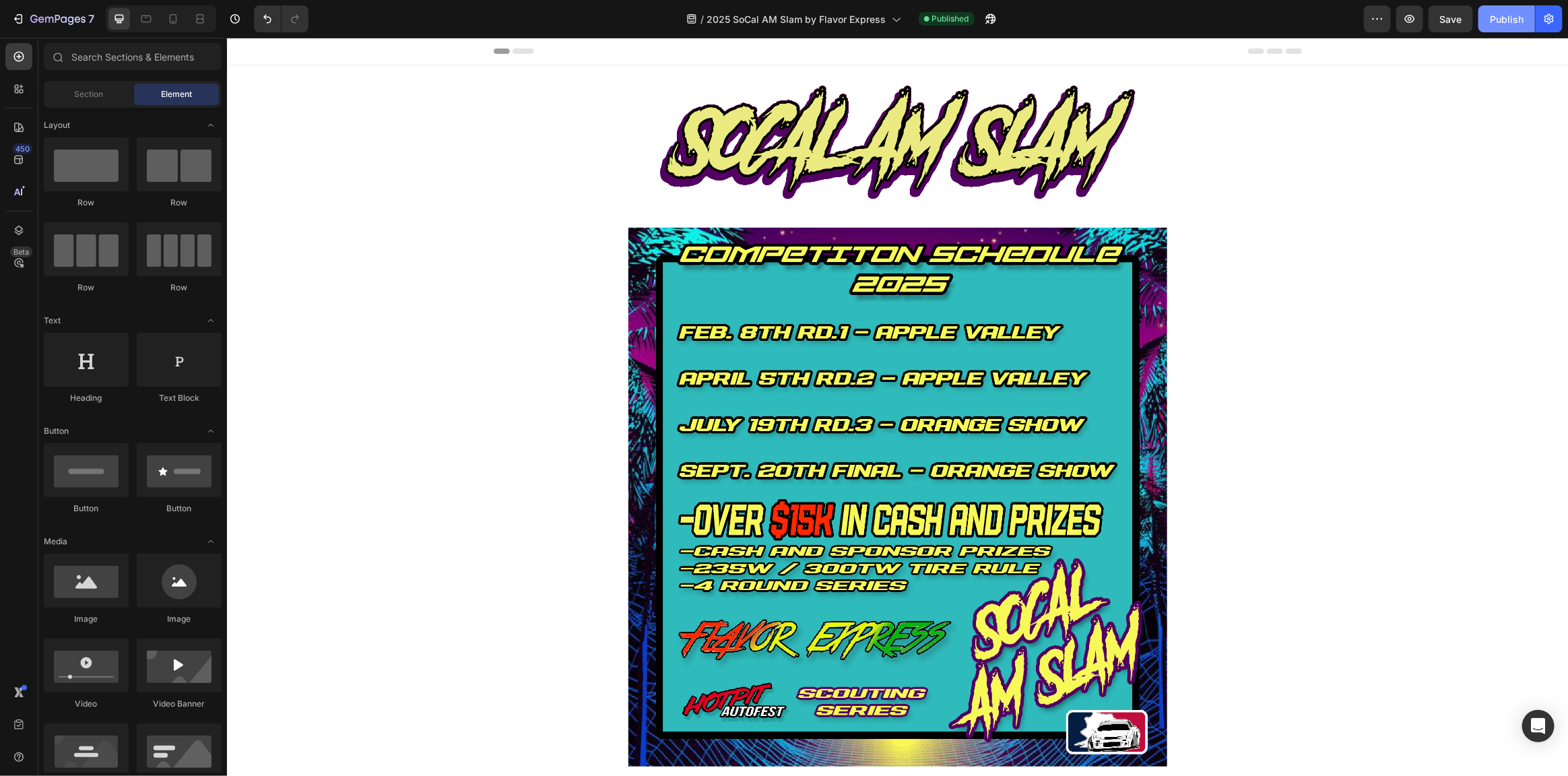
click at [1506, 13] on div "Publish" at bounding box center [1506, 19] width 33 height 14
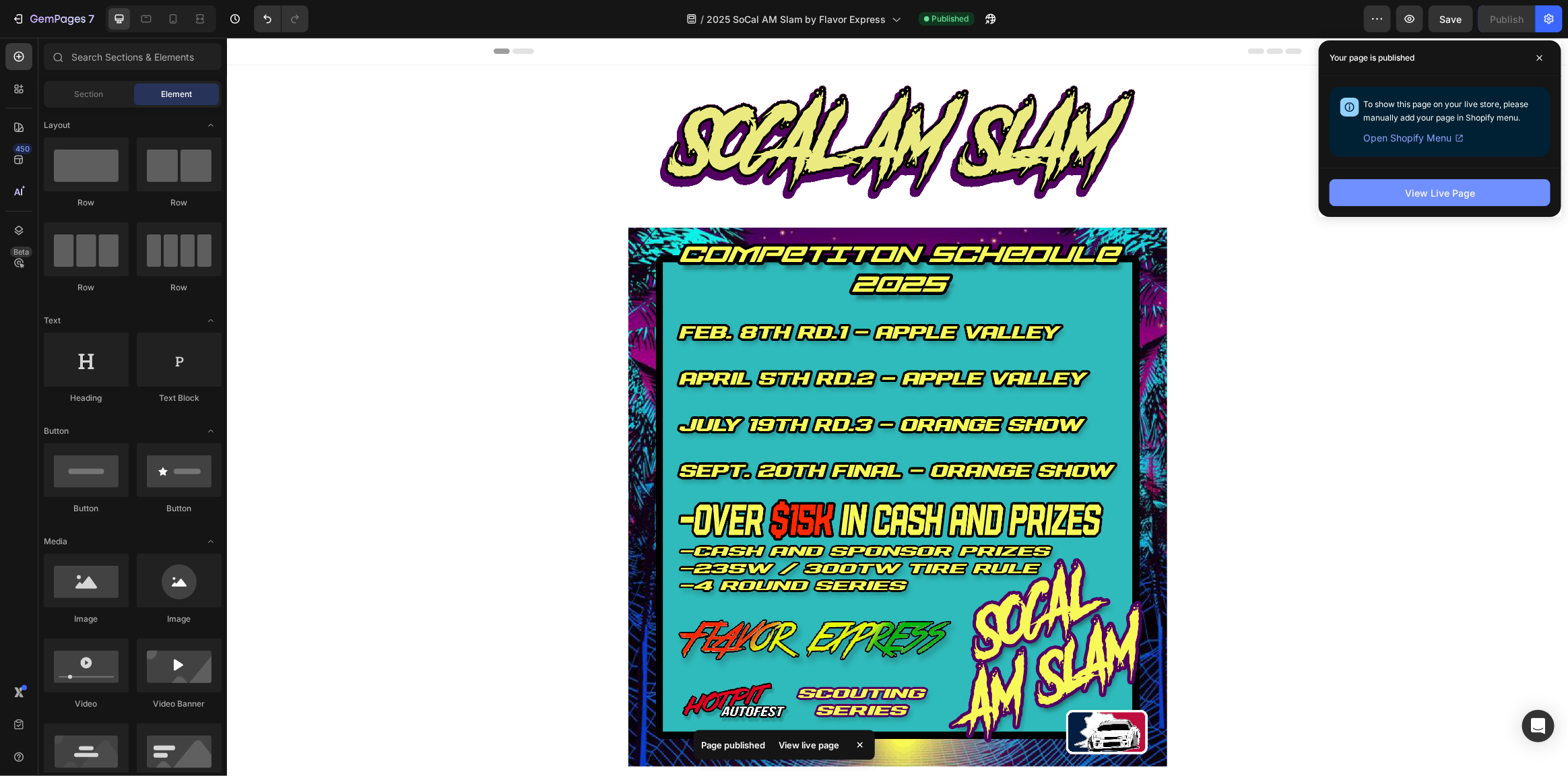
click at [1459, 192] on div "View Live Page" at bounding box center [1440, 192] width 70 height 14
